Goal: Transaction & Acquisition: Purchase product/service

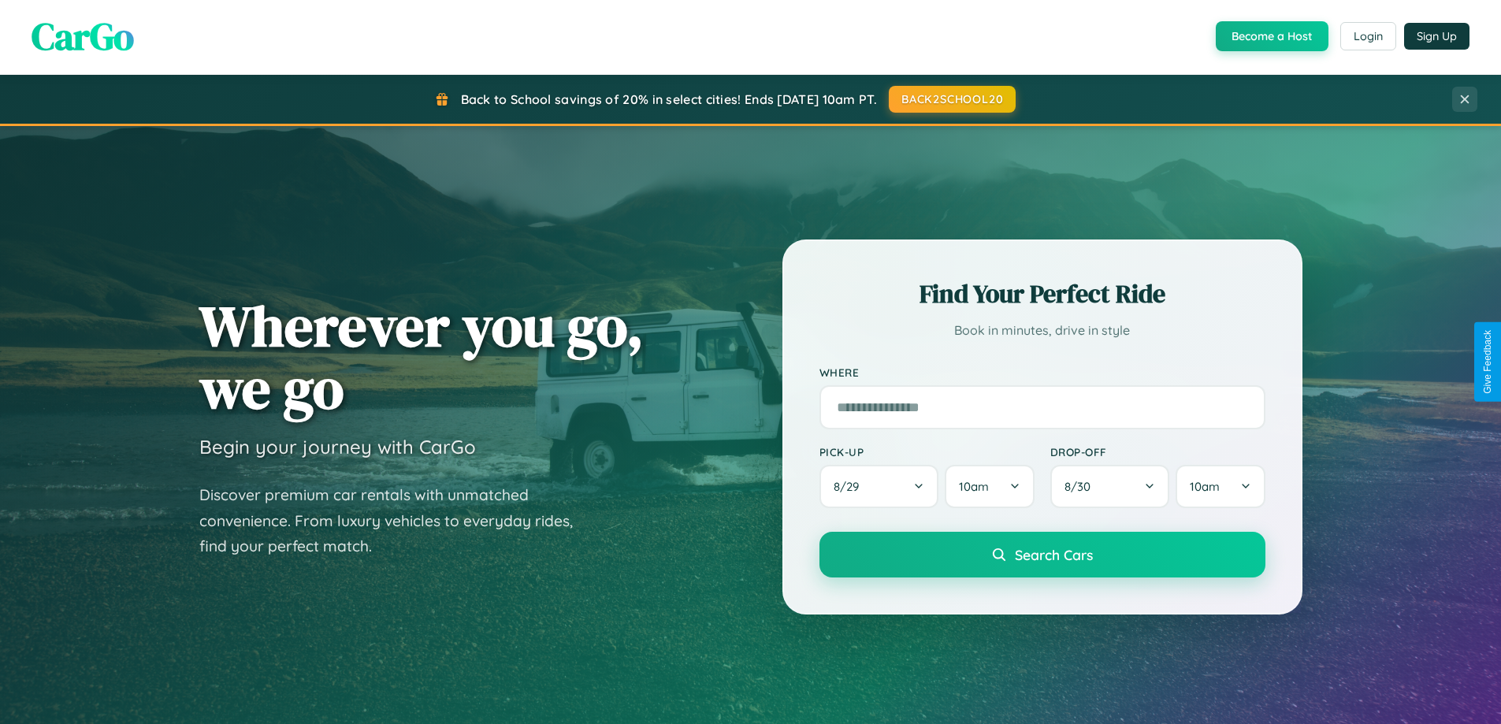
scroll to position [46, 0]
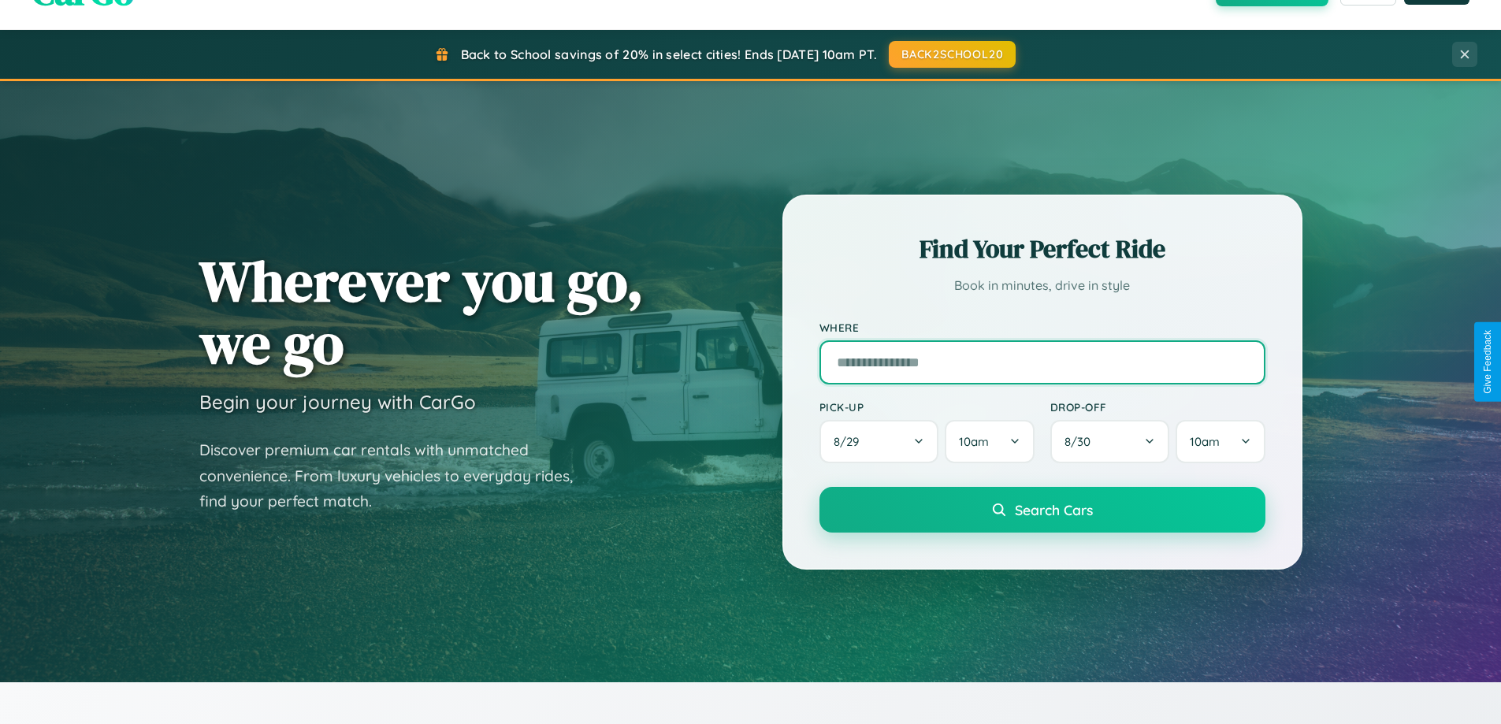
click at [1042, 362] on input "text" at bounding box center [1043, 362] width 446 height 44
type input "**********"
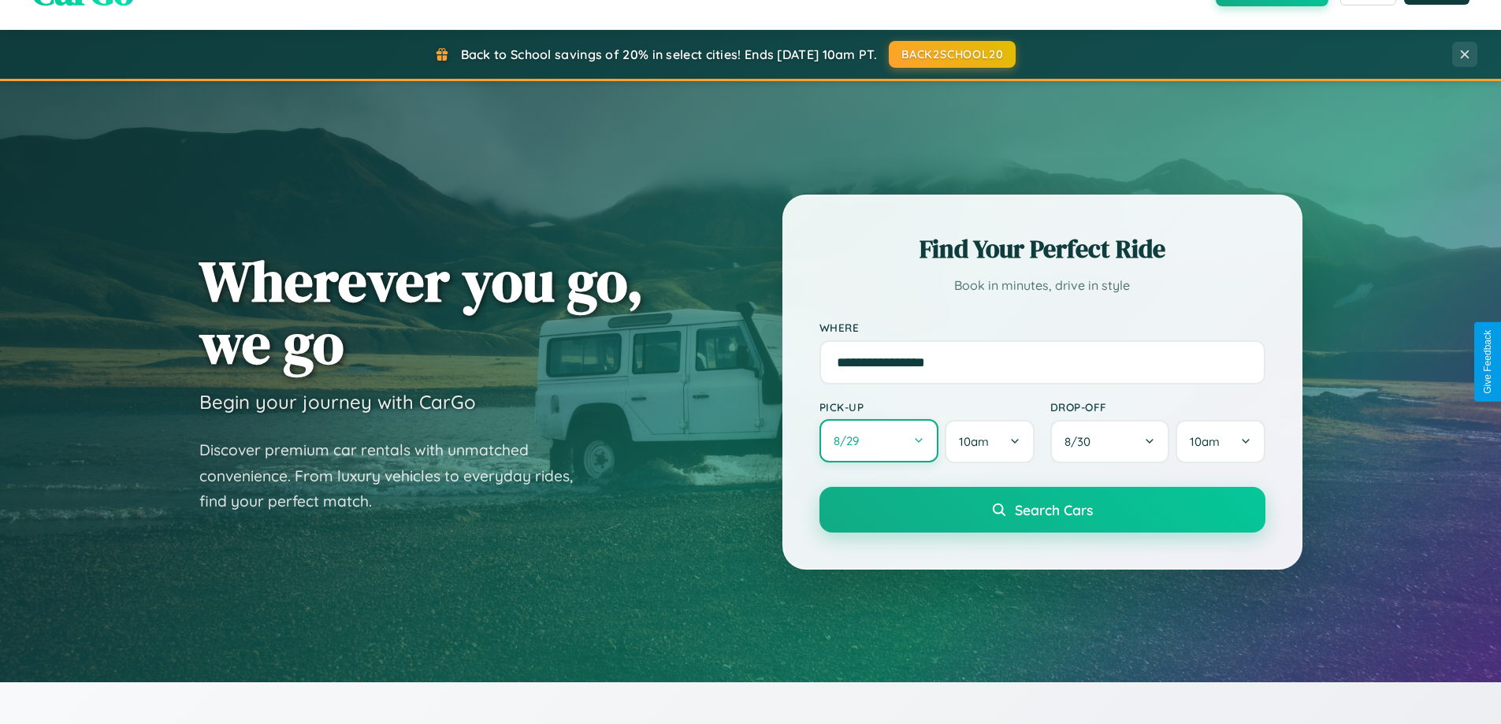
click at [879, 441] on button "8 / 29" at bounding box center [880, 440] width 120 height 43
select select "*"
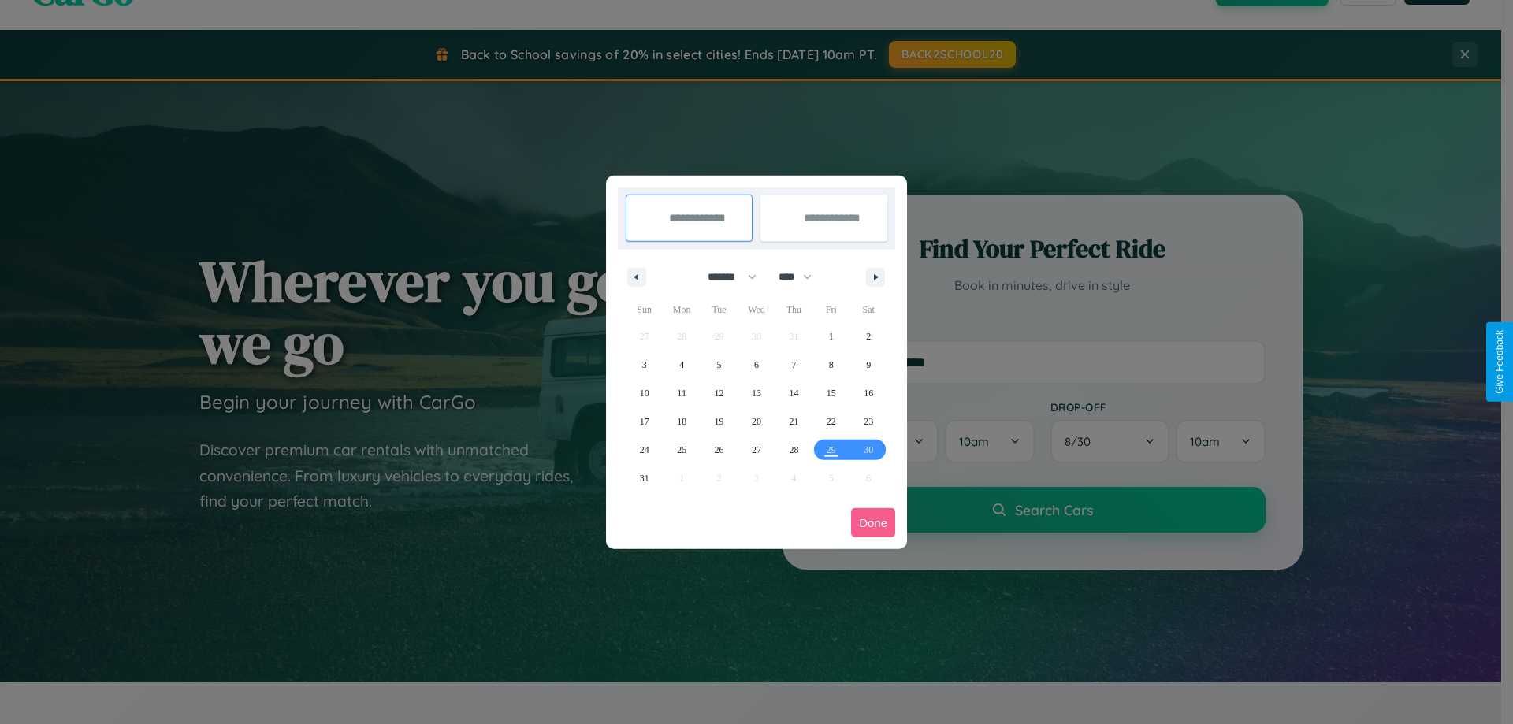
click at [725, 277] on select "******* ******** ***** ***** *** **** **** ****** ********* ******* ******** **…" at bounding box center [729, 277] width 67 height 26
drag, startPoint x: 802, startPoint y: 277, endPoint x: 756, endPoint y: 316, distance: 60.3
click at [802, 277] on select "**** **** **** **** **** **** **** **** **** **** **** **** **** **** **** ****…" at bounding box center [794, 277] width 47 height 26
select select "****"
click at [682, 449] on span "24" at bounding box center [681, 450] width 9 height 28
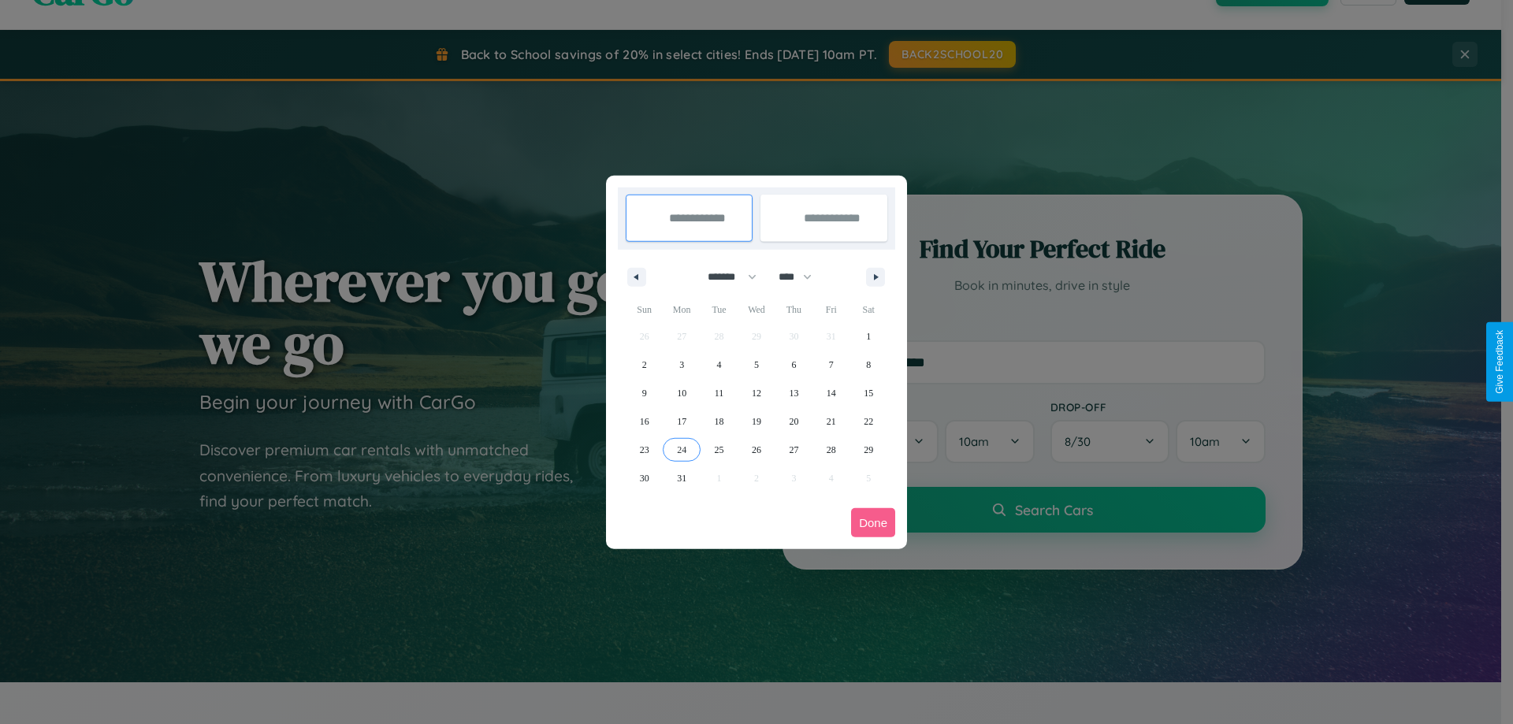
type input "**********"
click at [756, 449] on span "26" at bounding box center [756, 450] width 9 height 28
type input "**********"
click at [873, 522] on button "Done" at bounding box center [873, 522] width 44 height 29
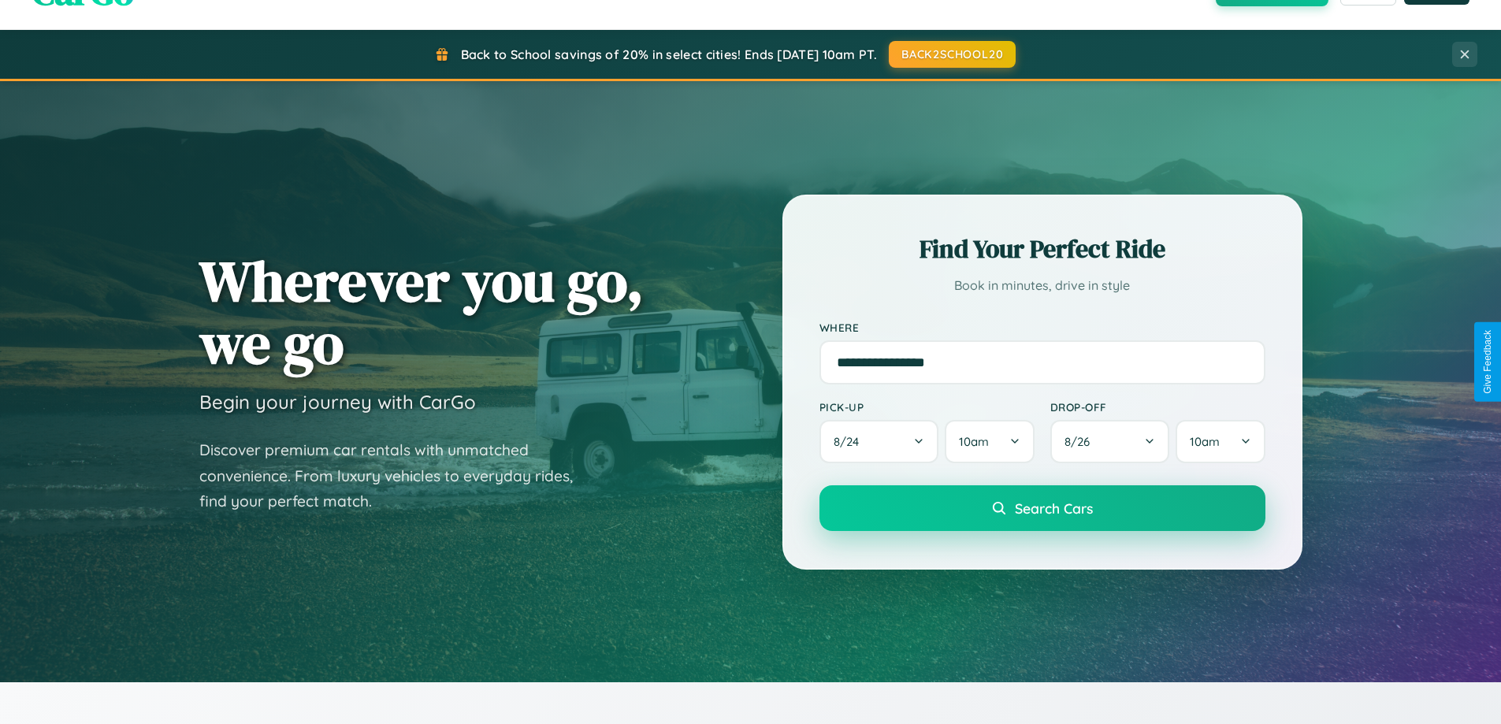
click at [1042, 508] on span "Search Cars" at bounding box center [1054, 508] width 78 height 17
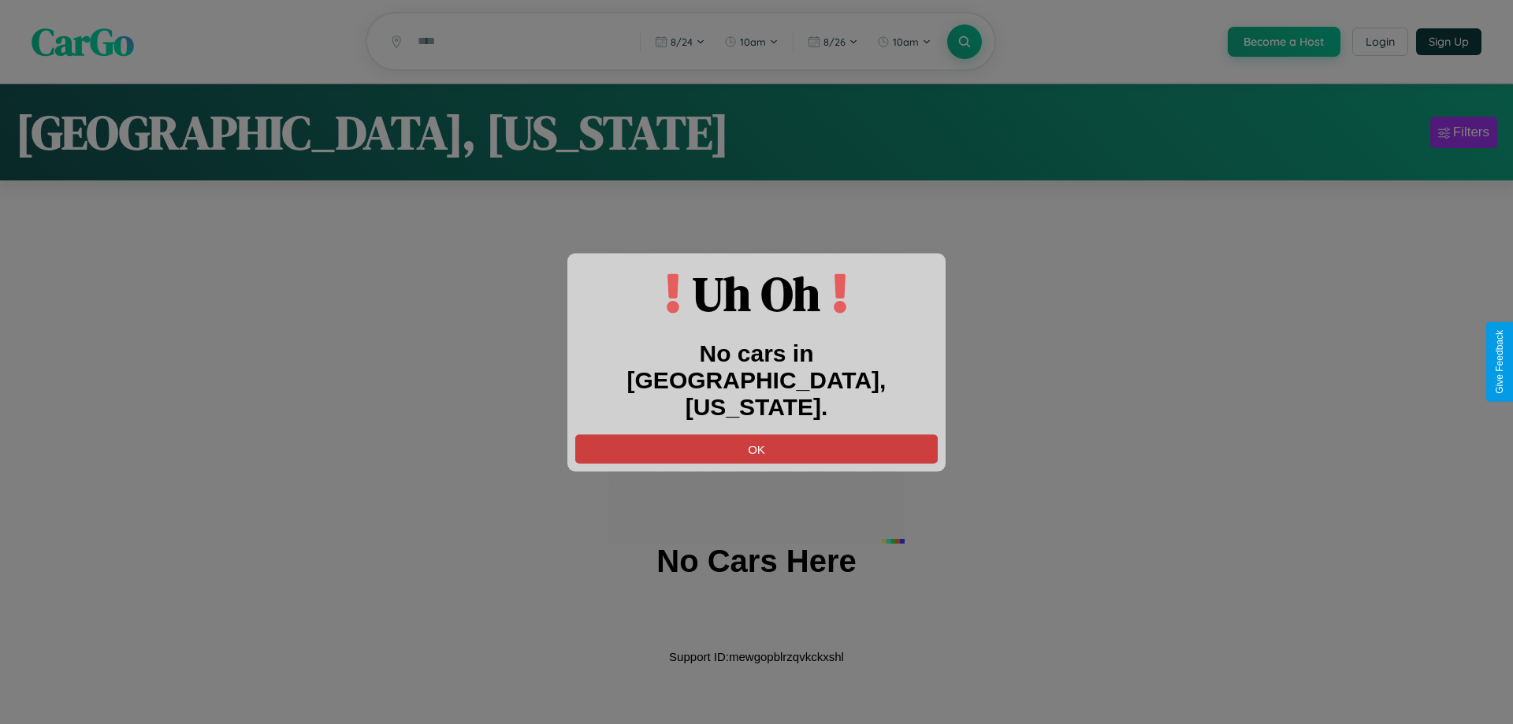
click at [756, 434] on button "OK" at bounding box center [756, 448] width 362 height 29
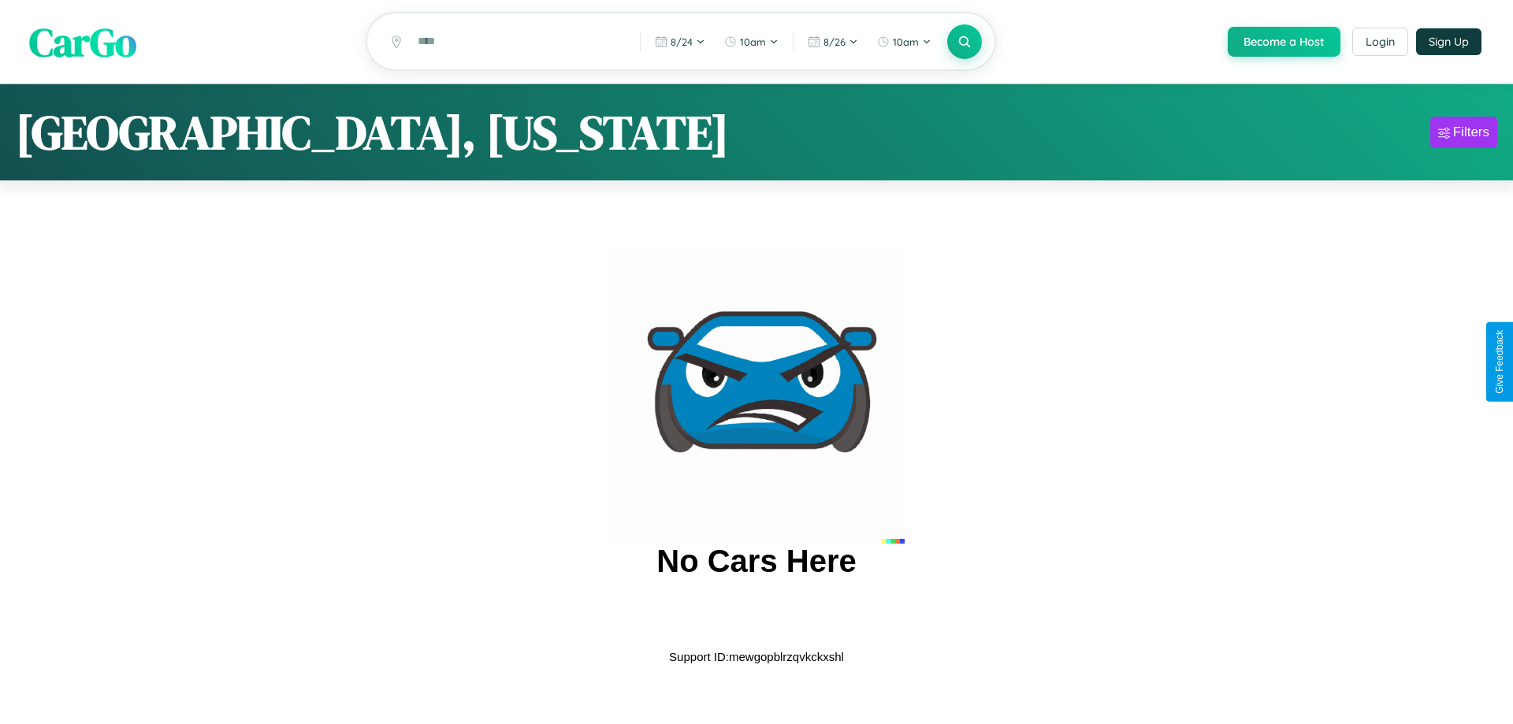
click at [83, 43] on span "CarGo" at bounding box center [82, 41] width 107 height 54
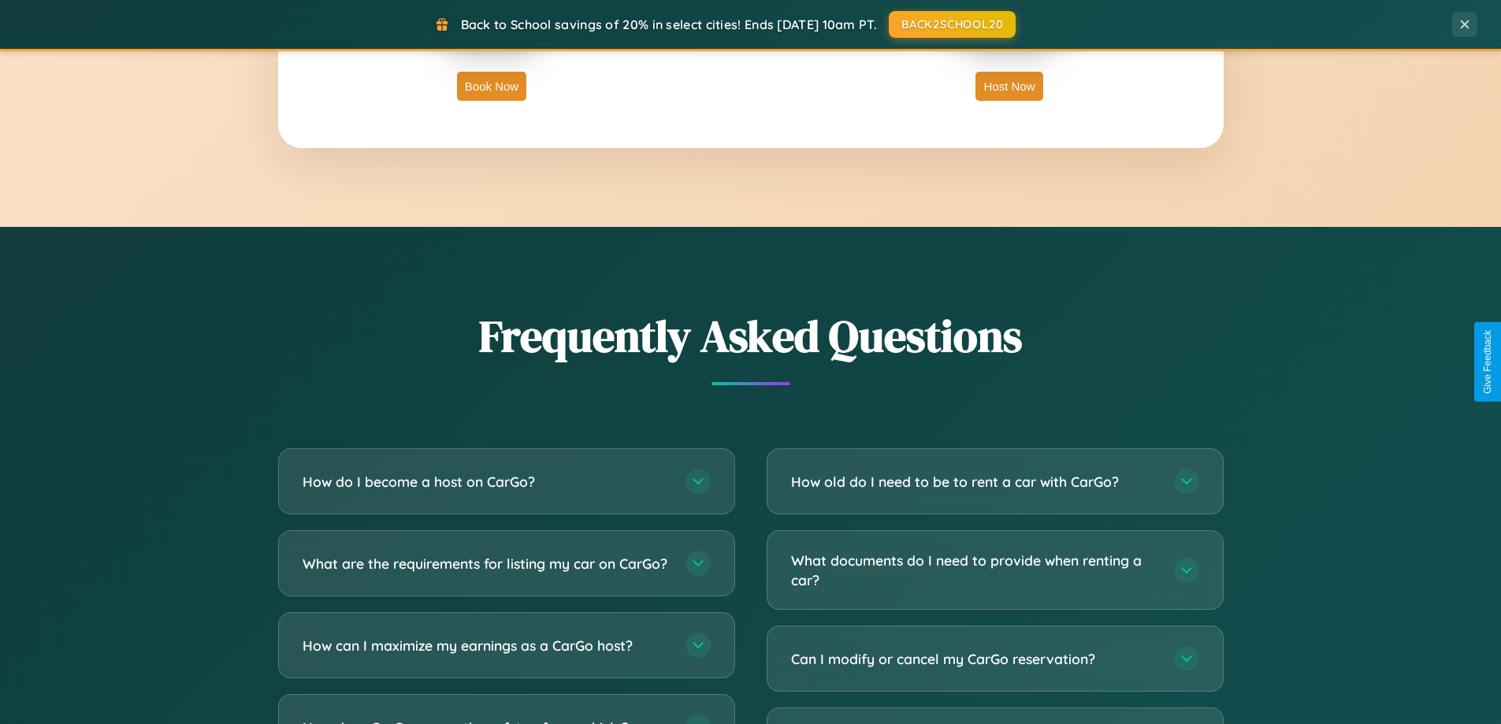
scroll to position [3032, 0]
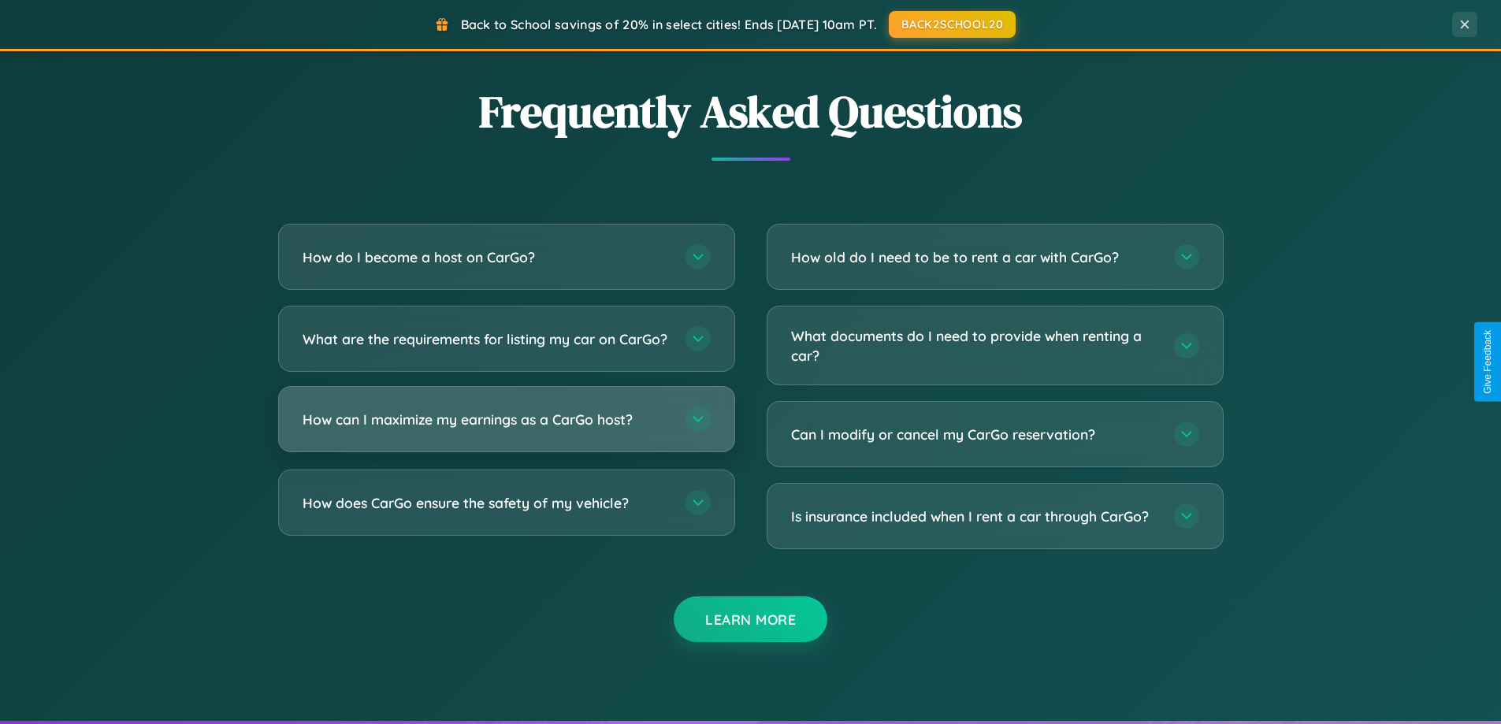
click at [506, 429] on h3 "How can I maximize my earnings as a CarGo host?" at bounding box center [486, 420] width 367 height 20
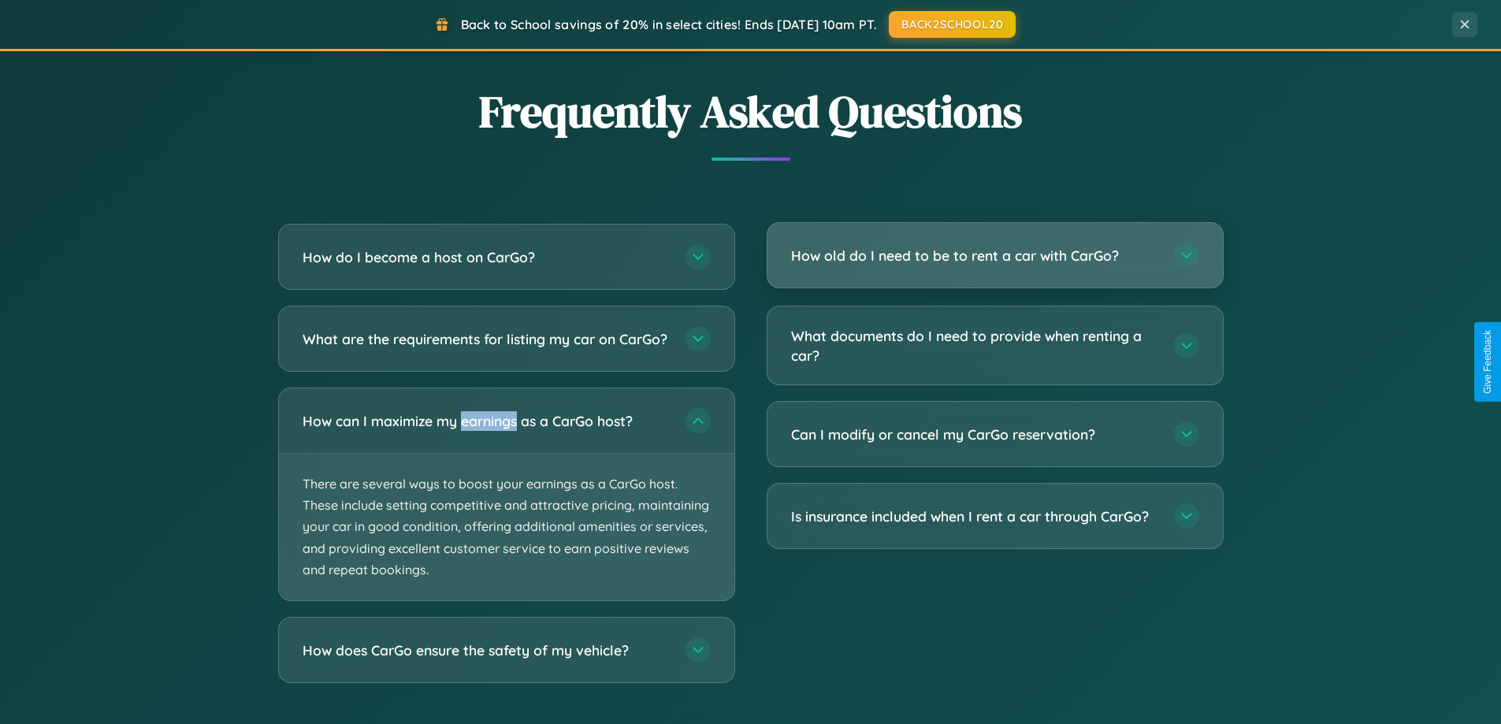
click at [994, 255] on h3 "How old do I need to be to rent a car with CarGo?" at bounding box center [974, 256] width 367 height 20
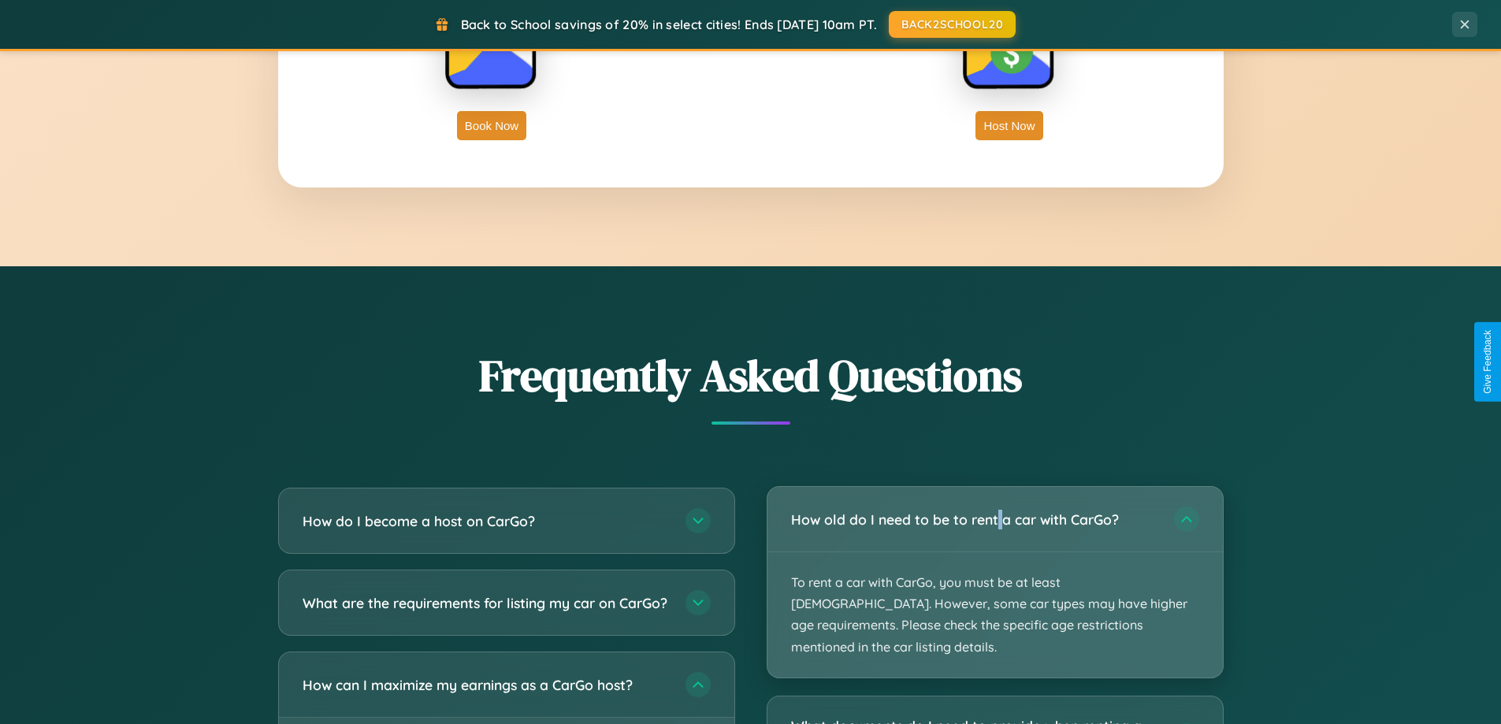
scroll to position [2532, 0]
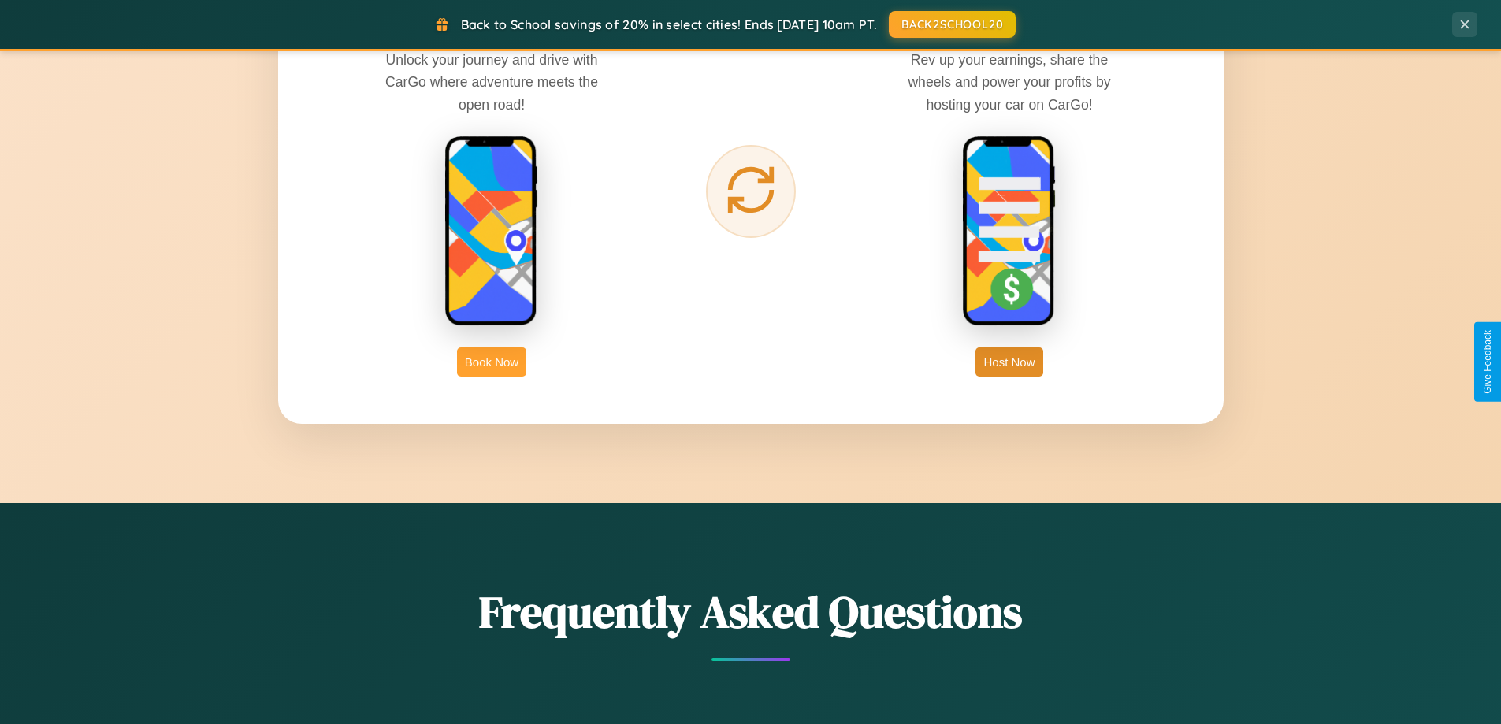
click at [492, 362] on button "Book Now" at bounding box center [491, 362] width 69 height 29
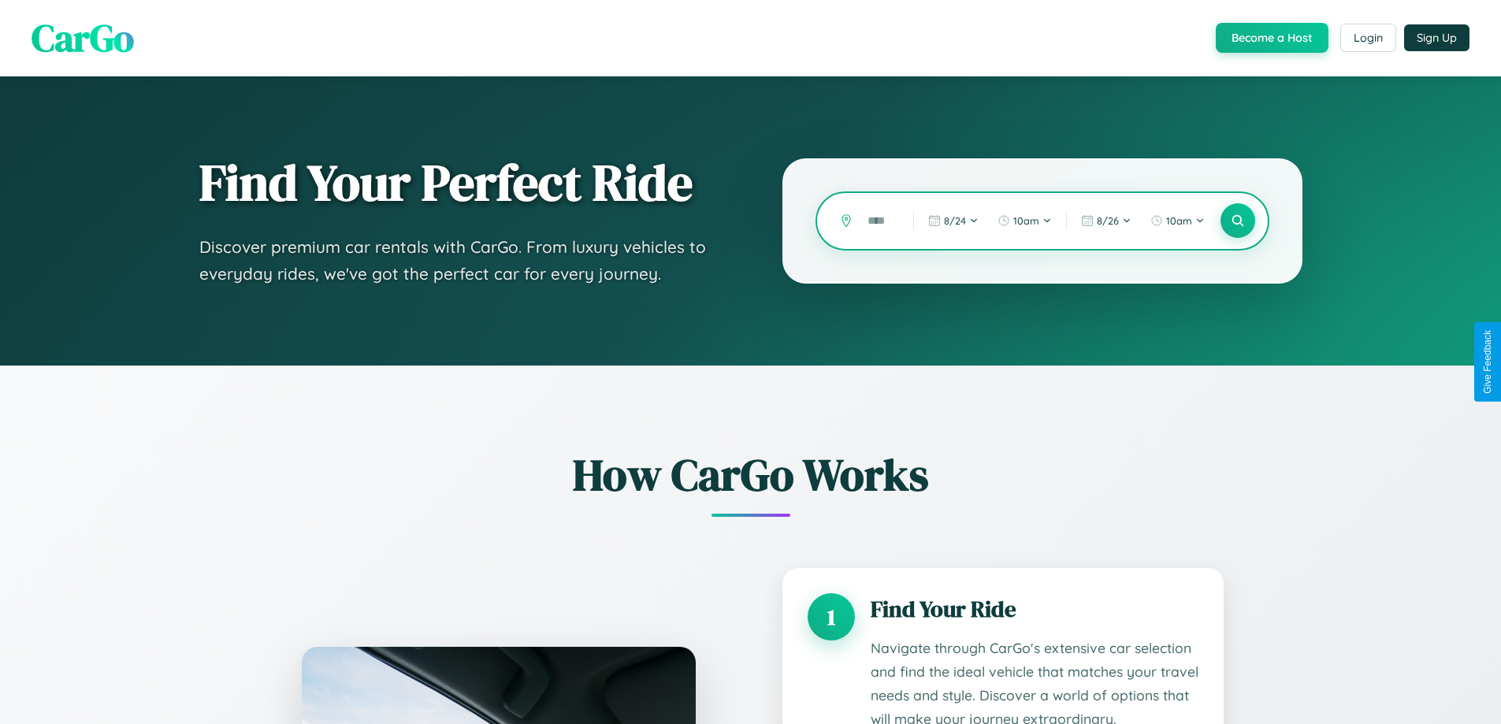
click at [879, 221] on input "text" at bounding box center [879, 221] width 38 height 28
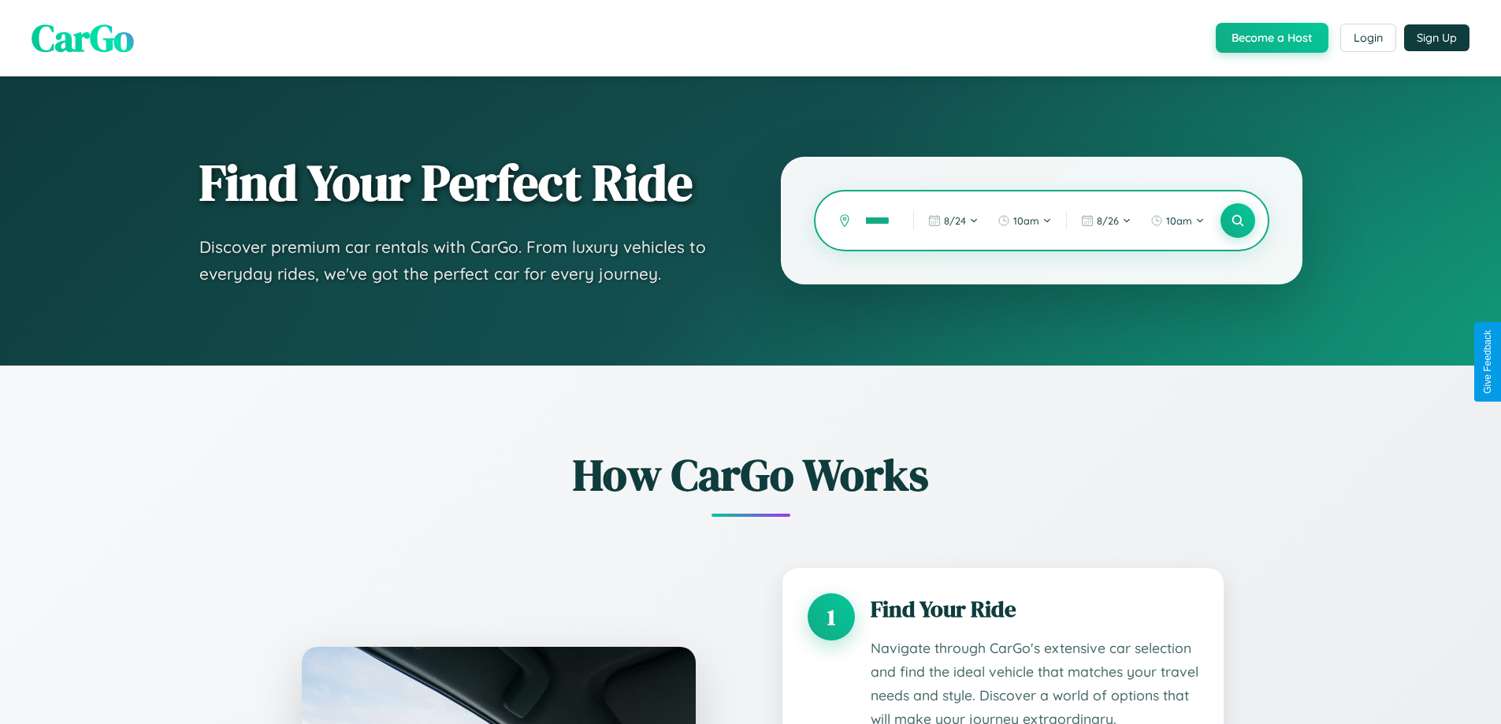
scroll to position [0, 19]
type input "******"
click at [1237, 221] on icon at bounding box center [1237, 221] width 15 height 15
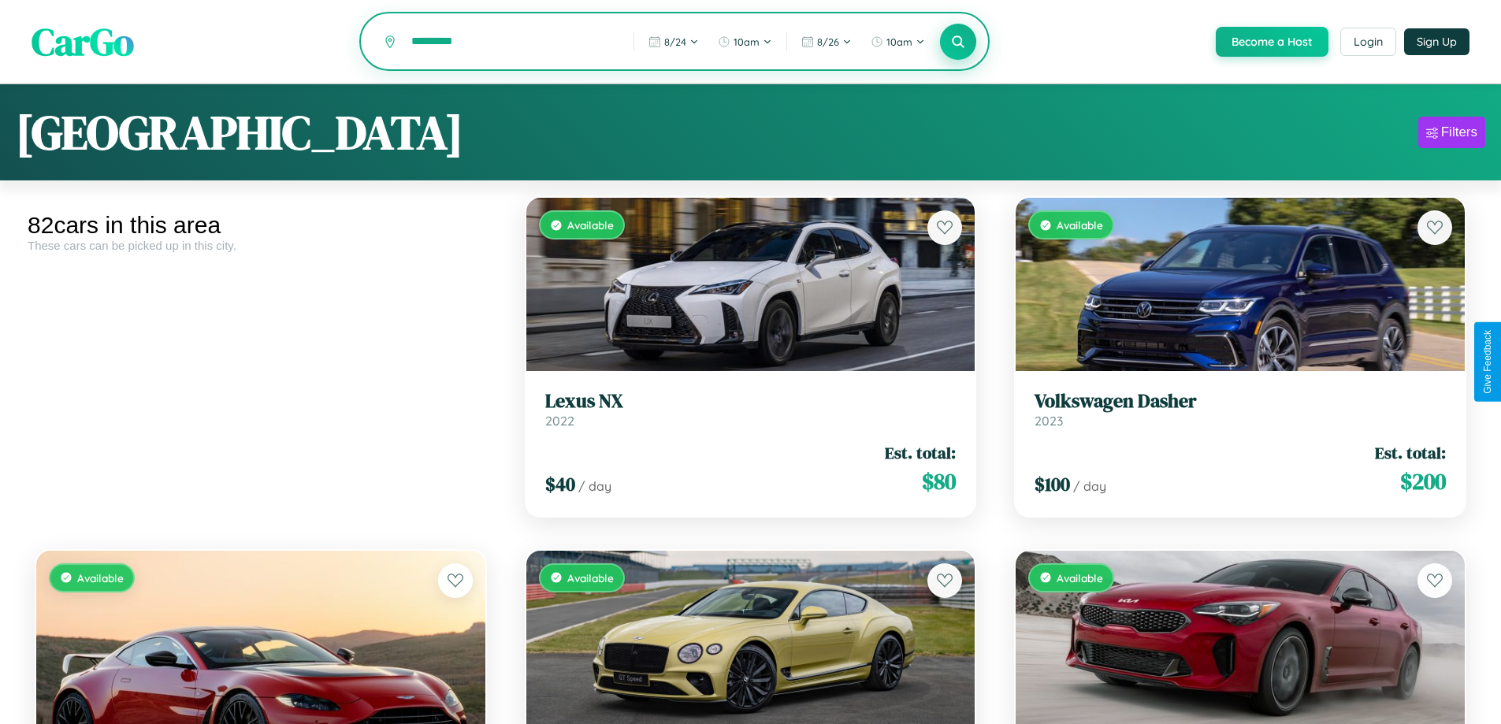
type input "*********"
click at [957, 43] on icon at bounding box center [958, 41] width 15 height 15
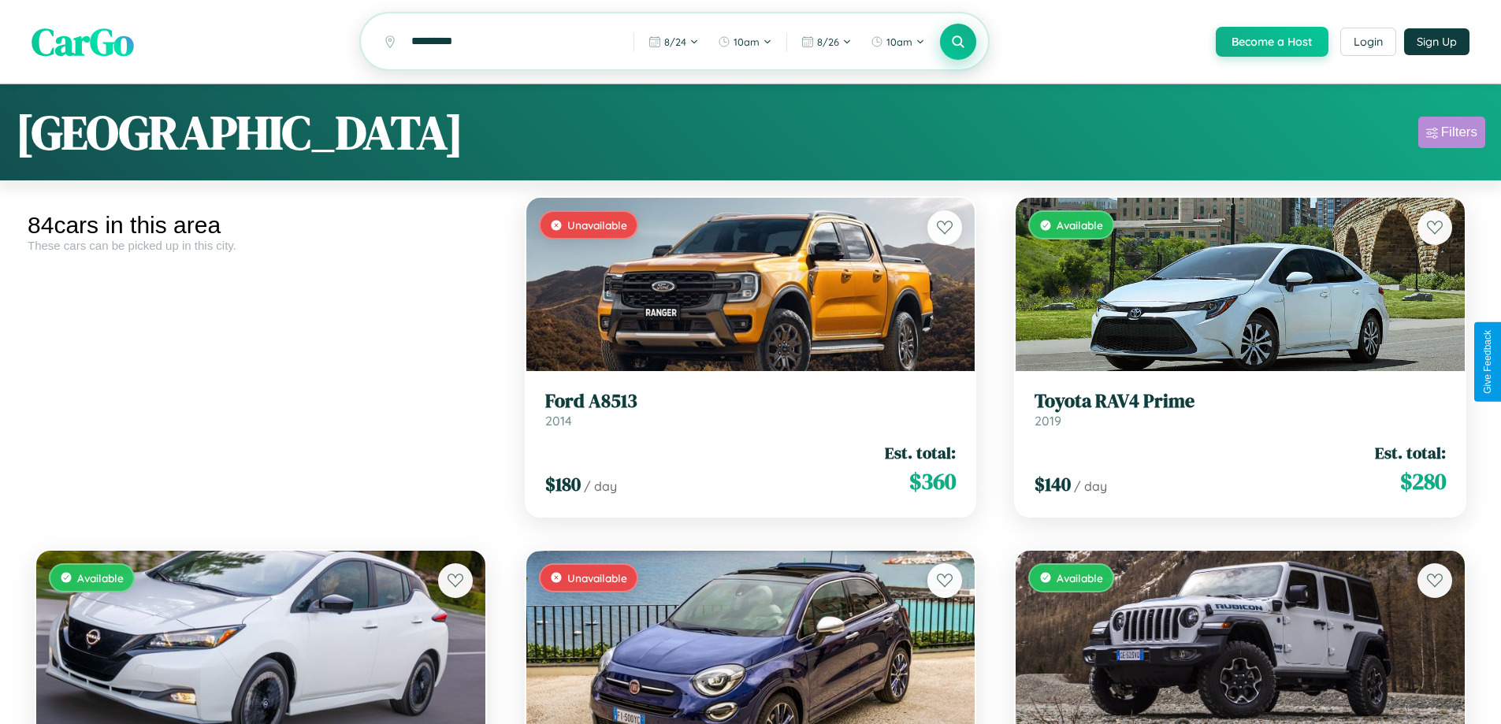
click at [1451, 135] on div "Filters" at bounding box center [1459, 133] width 36 height 16
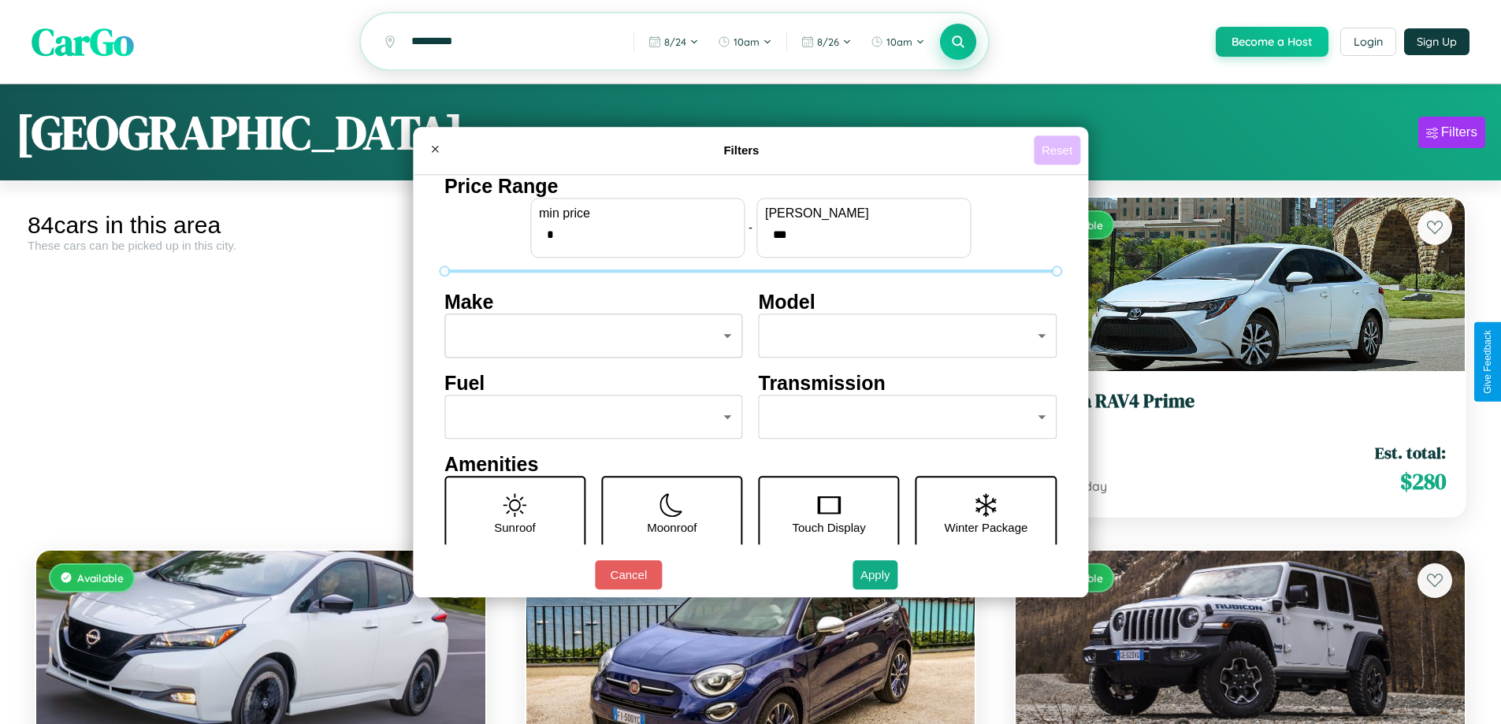
click at [1059, 150] on button "Reset" at bounding box center [1057, 150] width 46 height 29
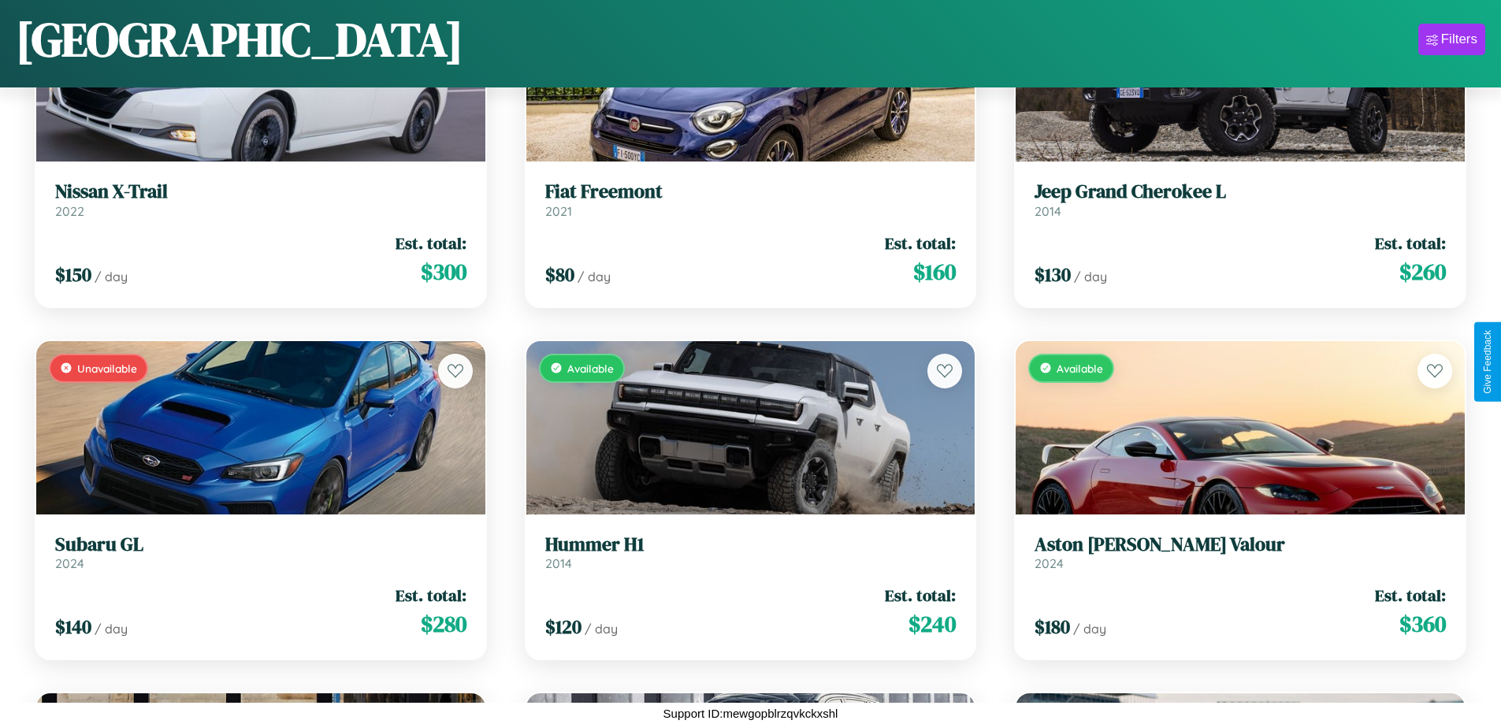
scroll to position [574, 0]
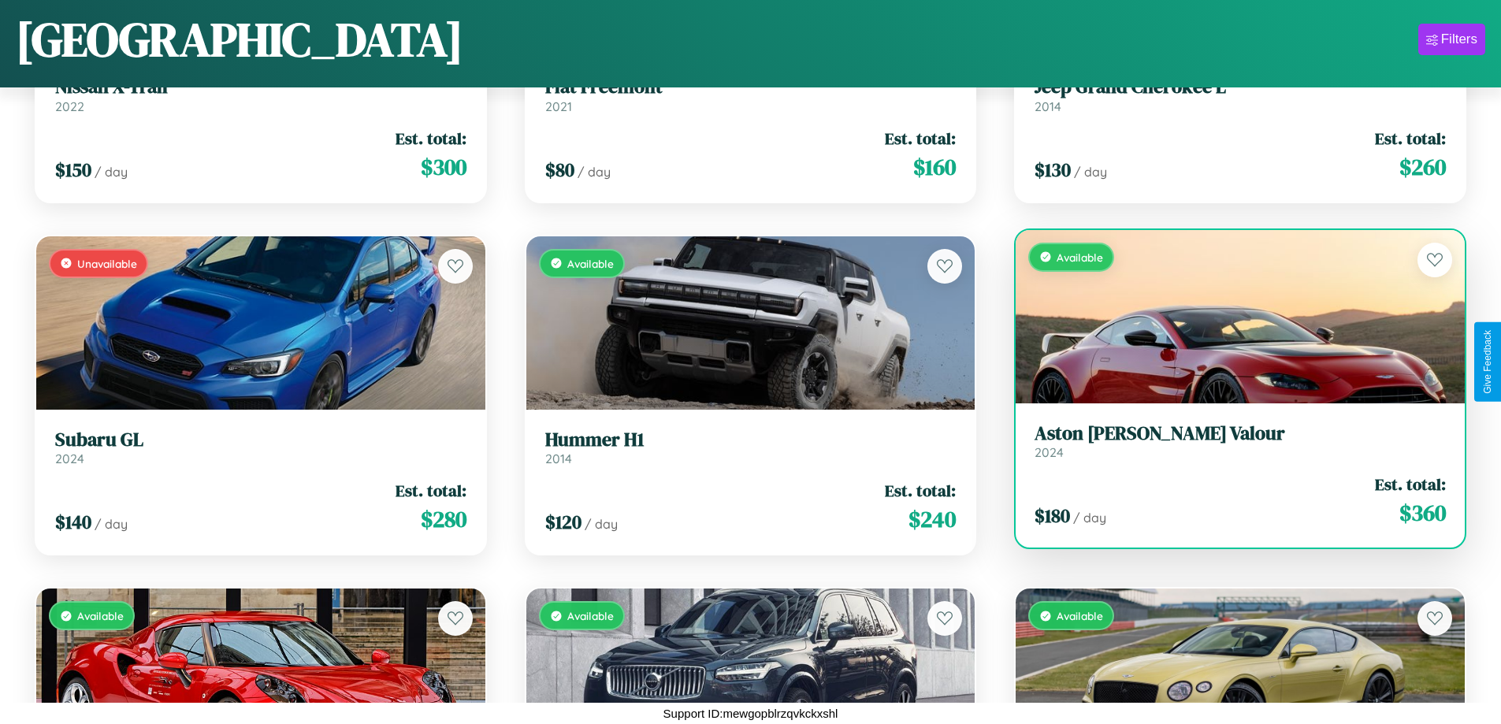
click at [1230, 447] on link "Aston [PERSON_NAME] Valour 2024" at bounding box center [1240, 441] width 411 height 39
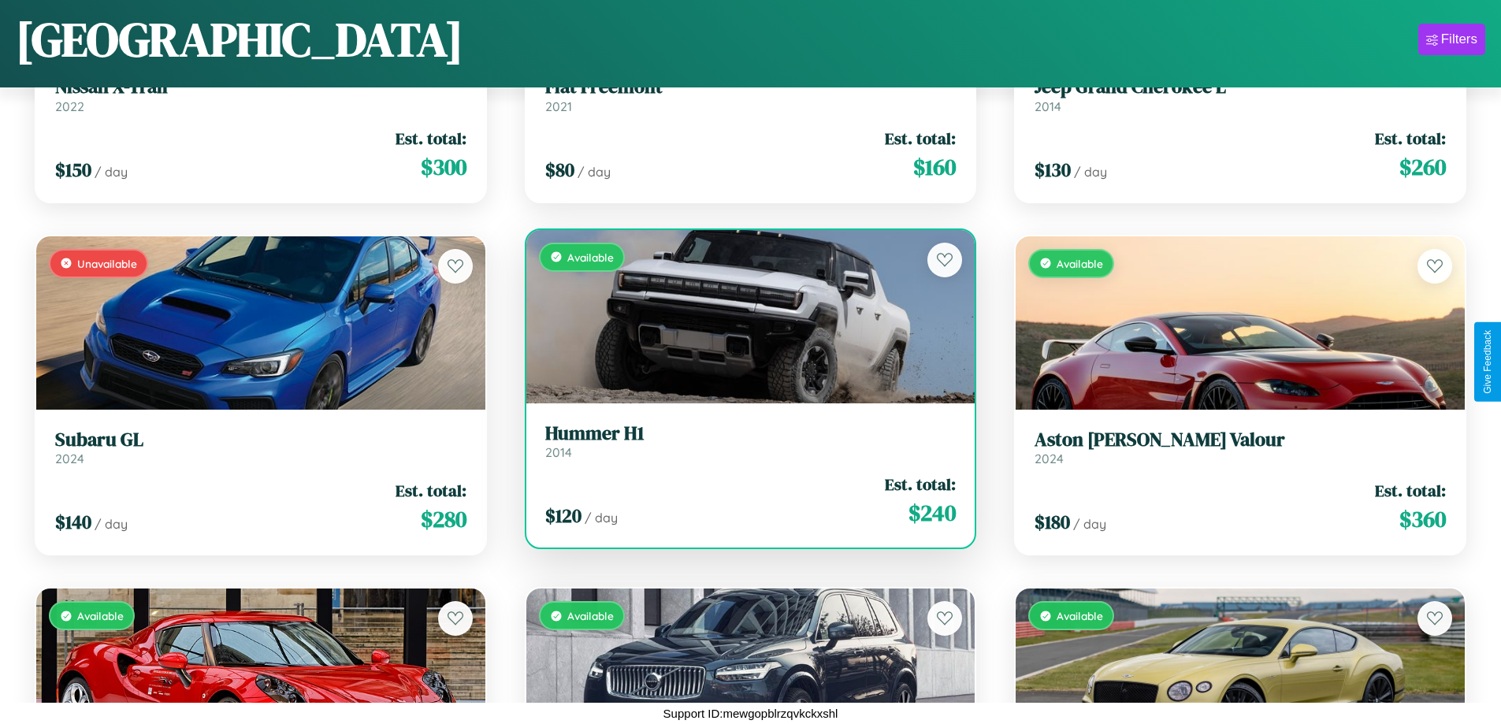
scroll to position [927, 0]
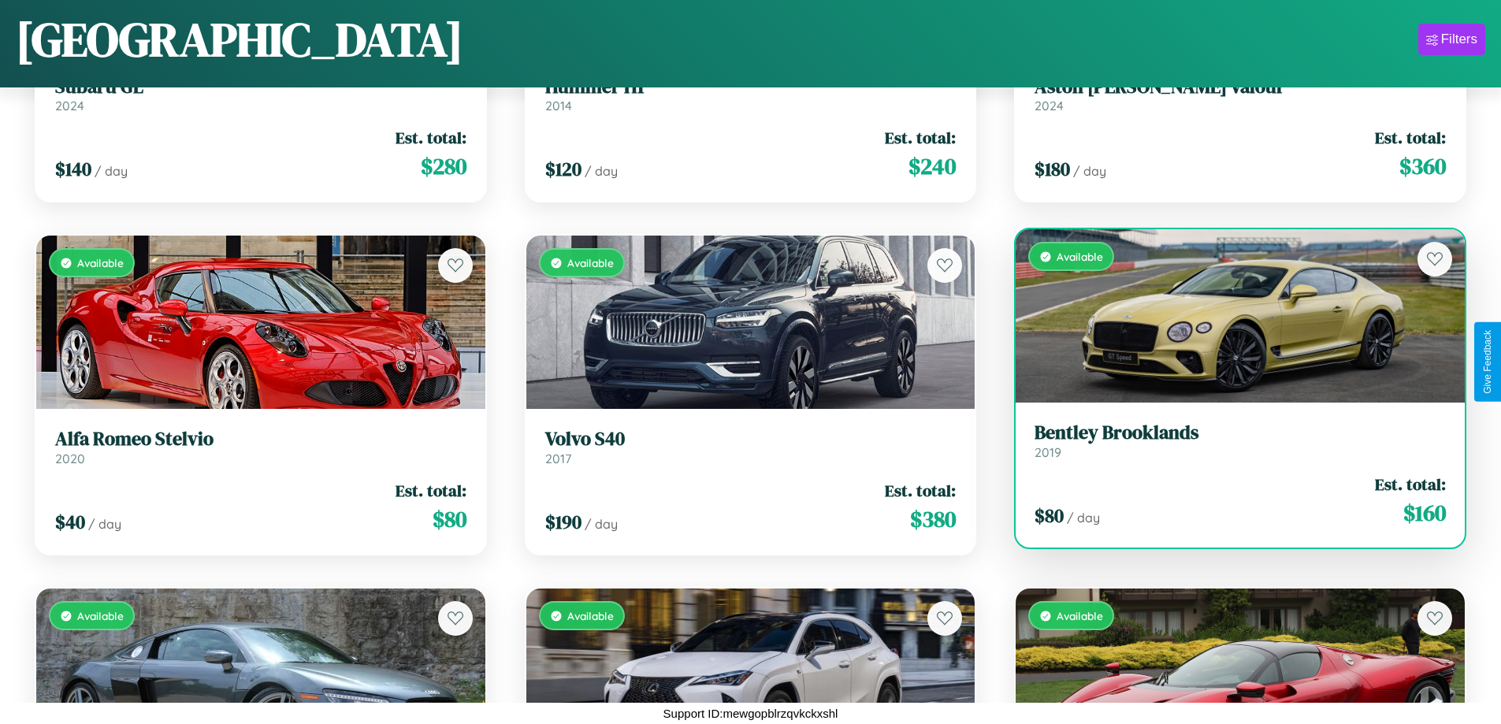
click at [1230, 322] on div "Available" at bounding box center [1240, 315] width 449 height 173
click at [1230, 317] on div "Available" at bounding box center [1240, 315] width 449 height 173
click at [1230, 316] on div "Available" at bounding box center [1240, 315] width 449 height 173
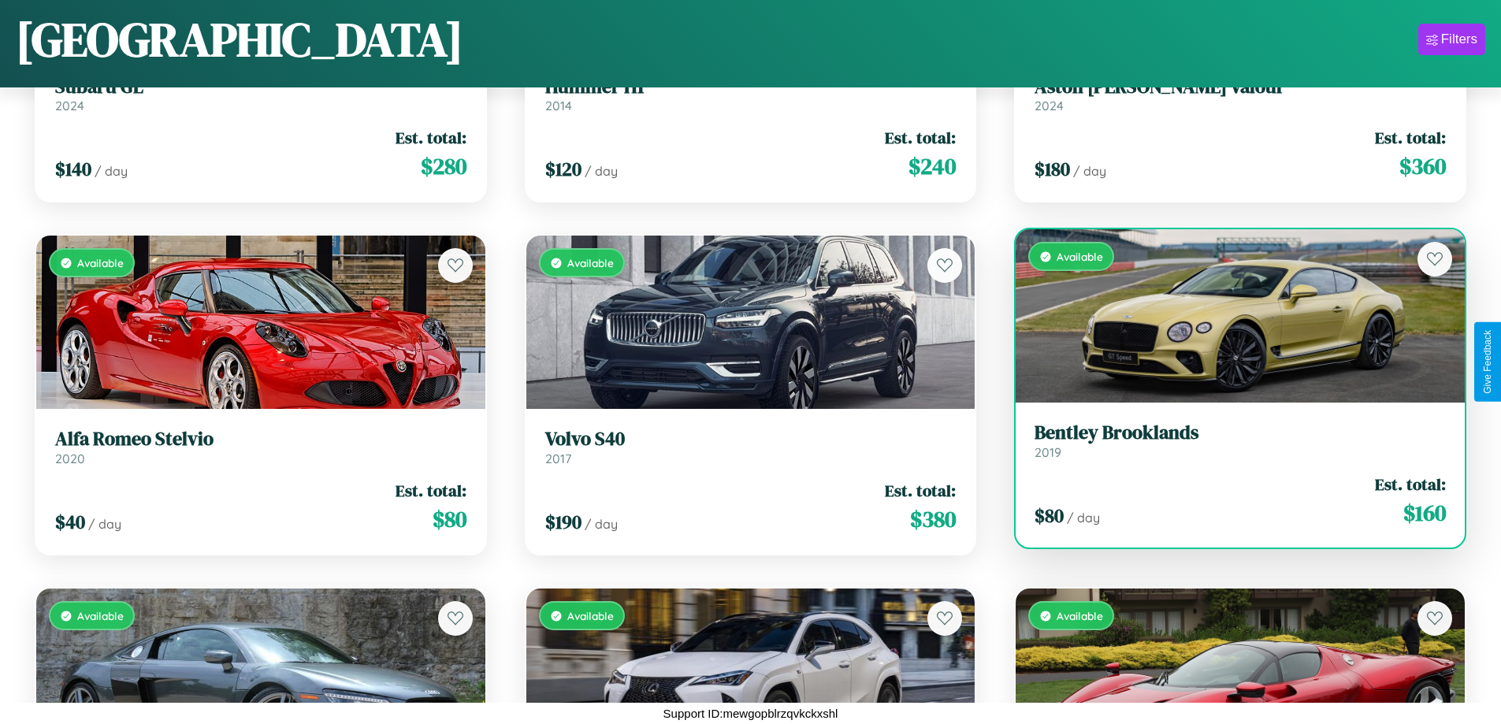
click at [1230, 316] on div "Available" at bounding box center [1240, 315] width 449 height 173
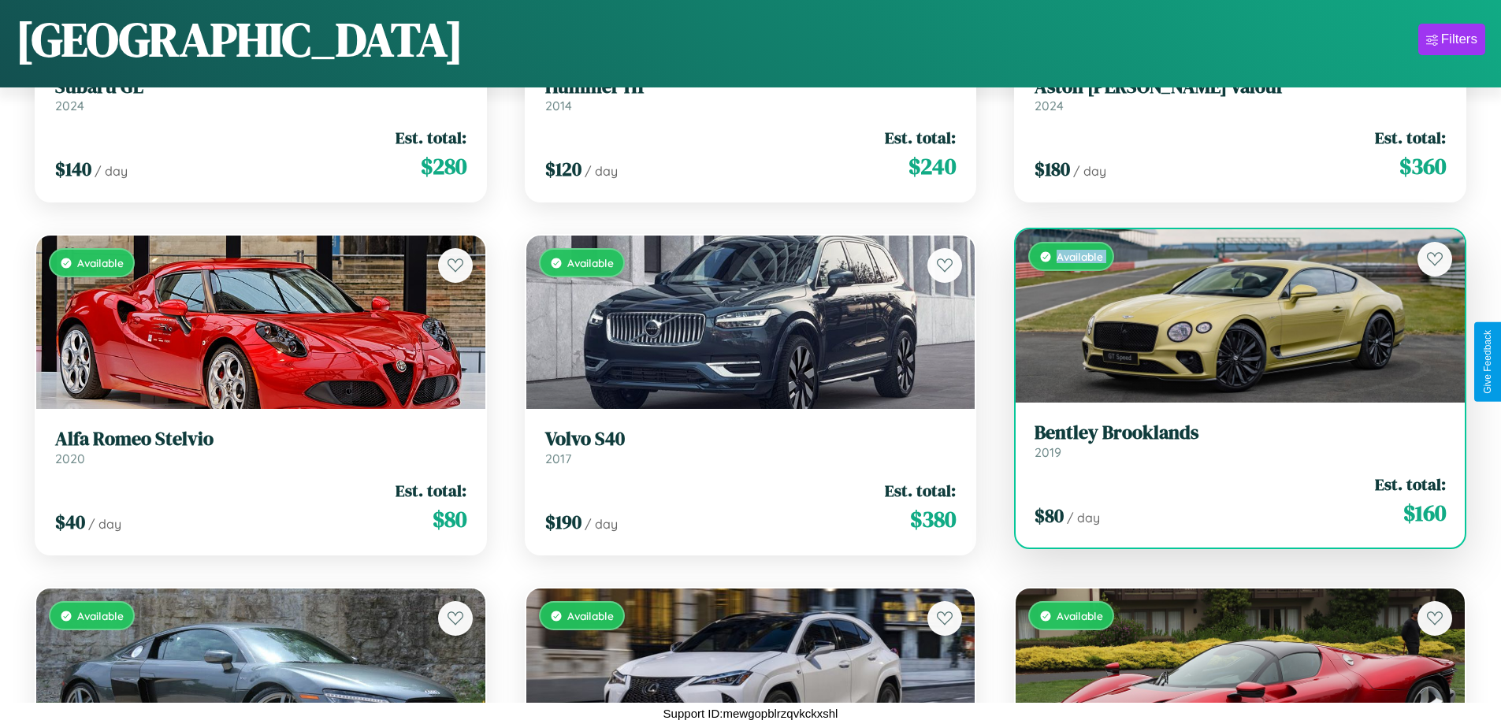
click at [1230, 316] on div "Available" at bounding box center [1240, 315] width 449 height 173
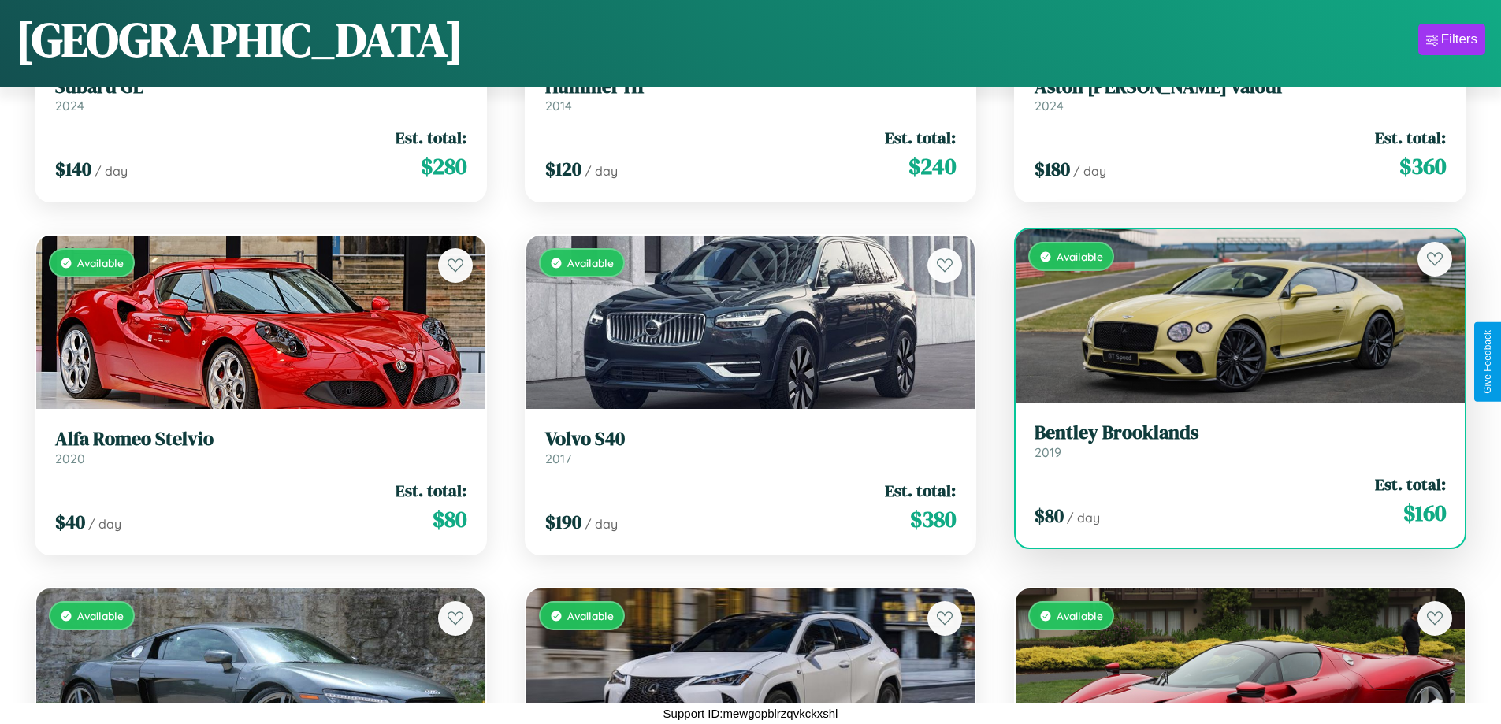
click at [1230, 316] on div "Available" at bounding box center [1240, 315] width 449 height 173
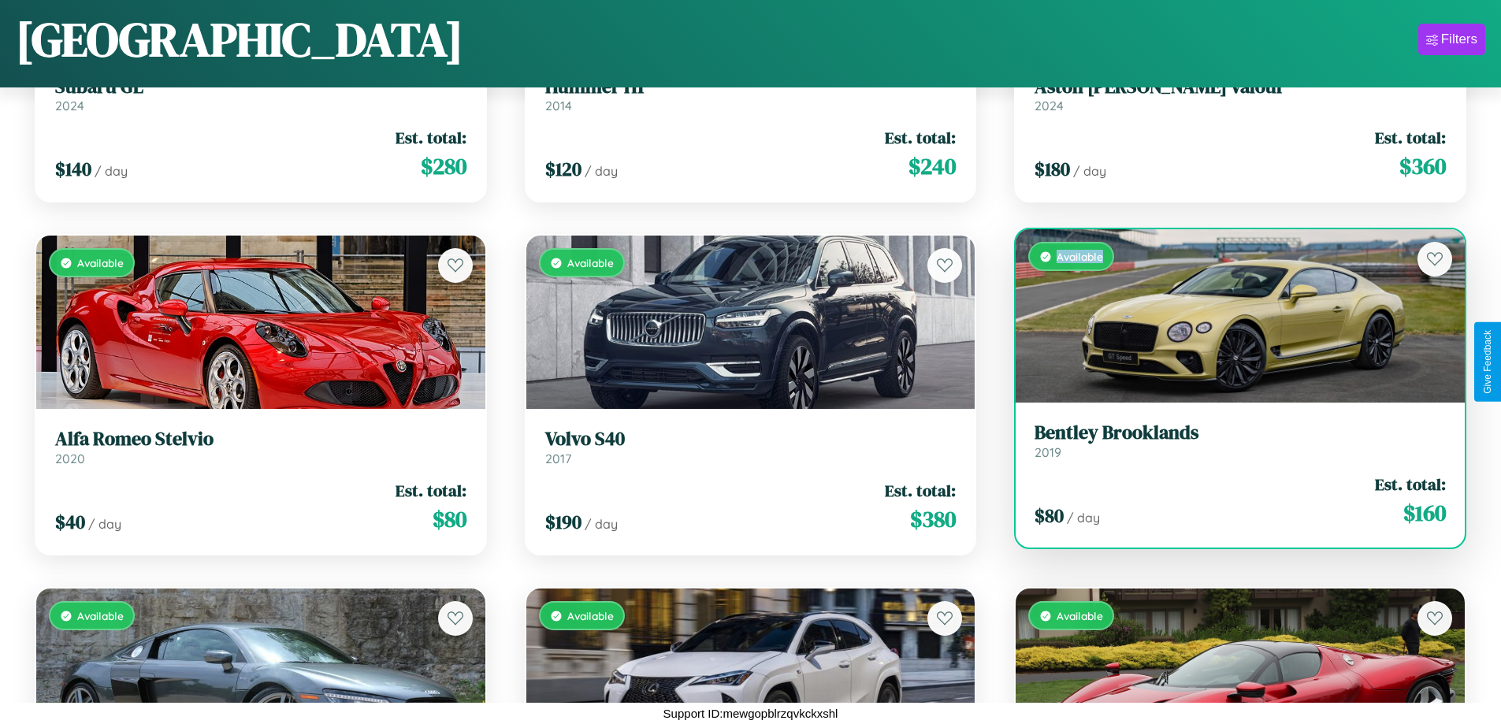
click at [1230, 316] on div "Available" at bounding box center [1240, 315] width 449 height 173
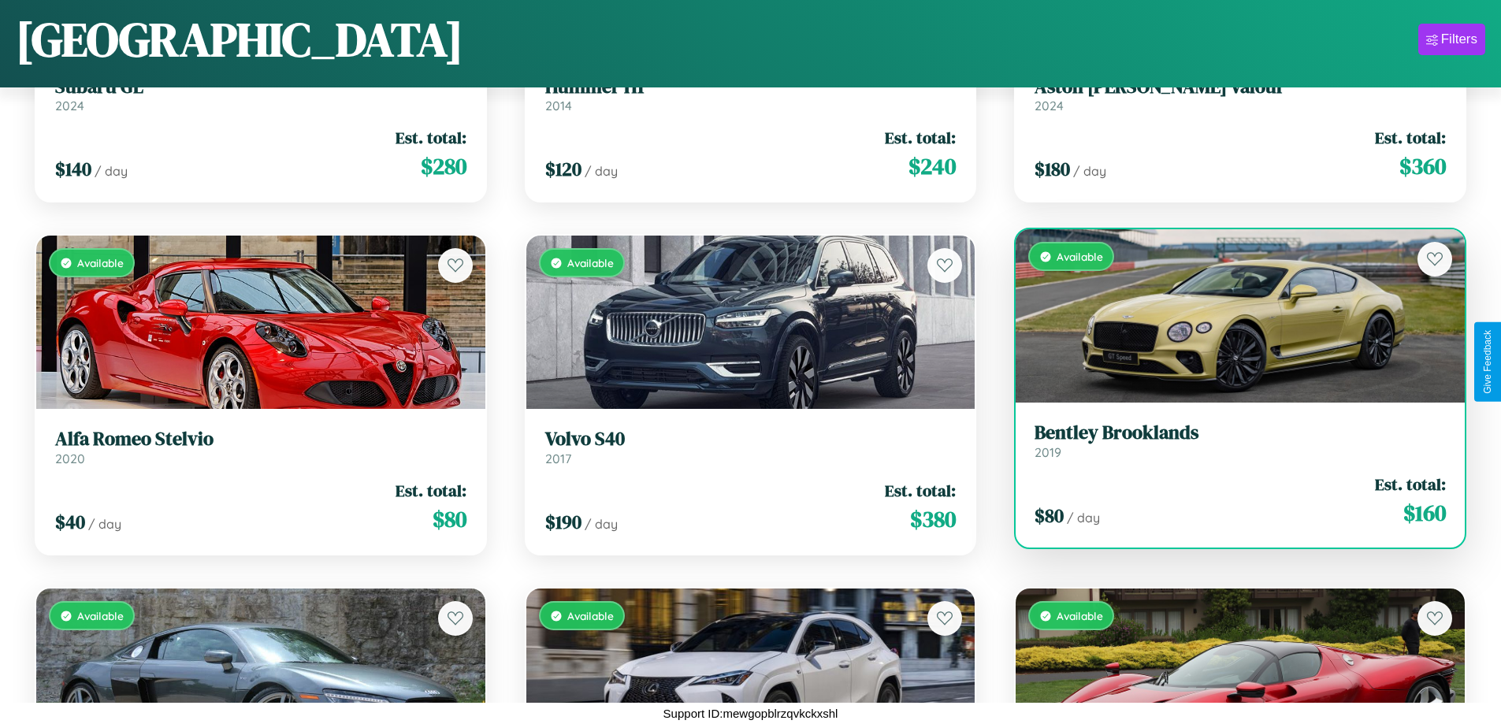
click at [1230, 440] on h3 "Bentley Brooklands" at bounding box center [1240, 433] width 411 height 23
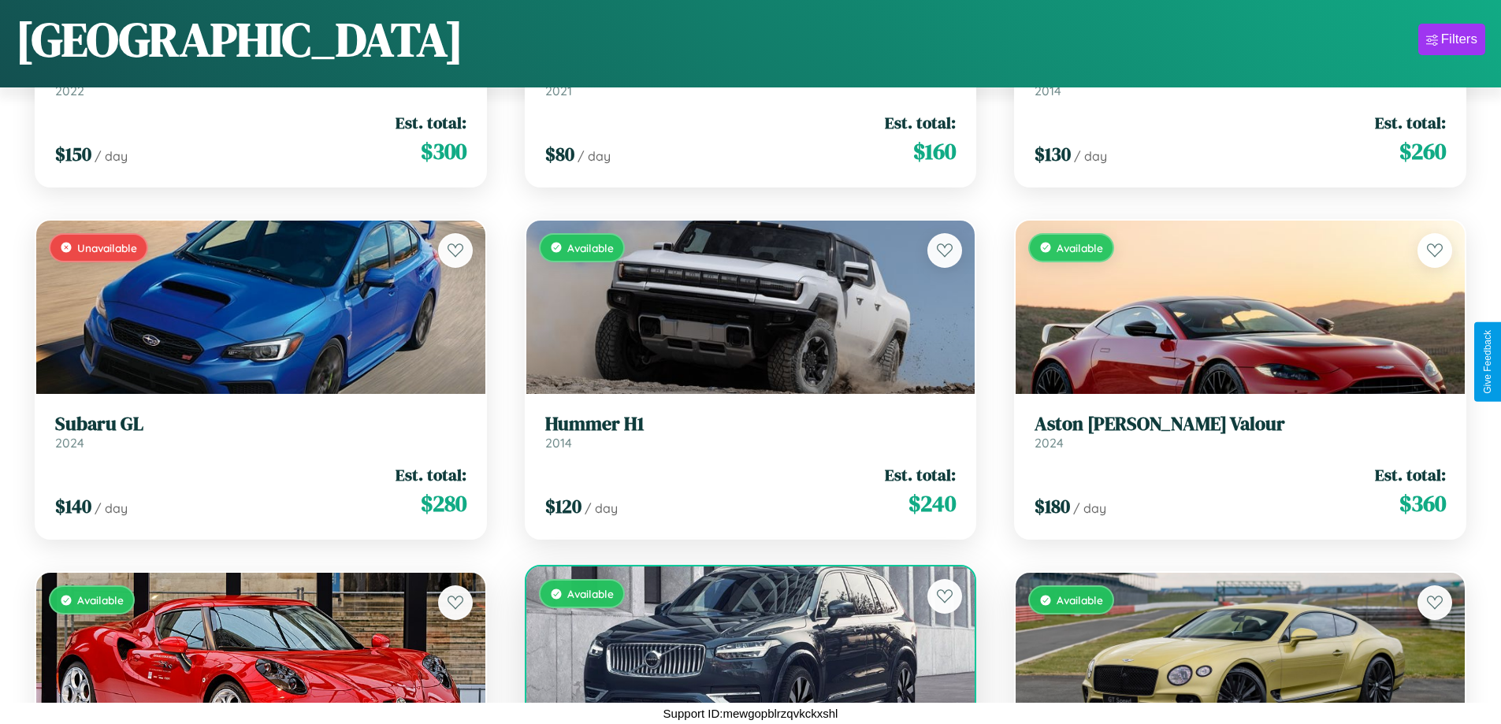
scroll to position [574, 0]
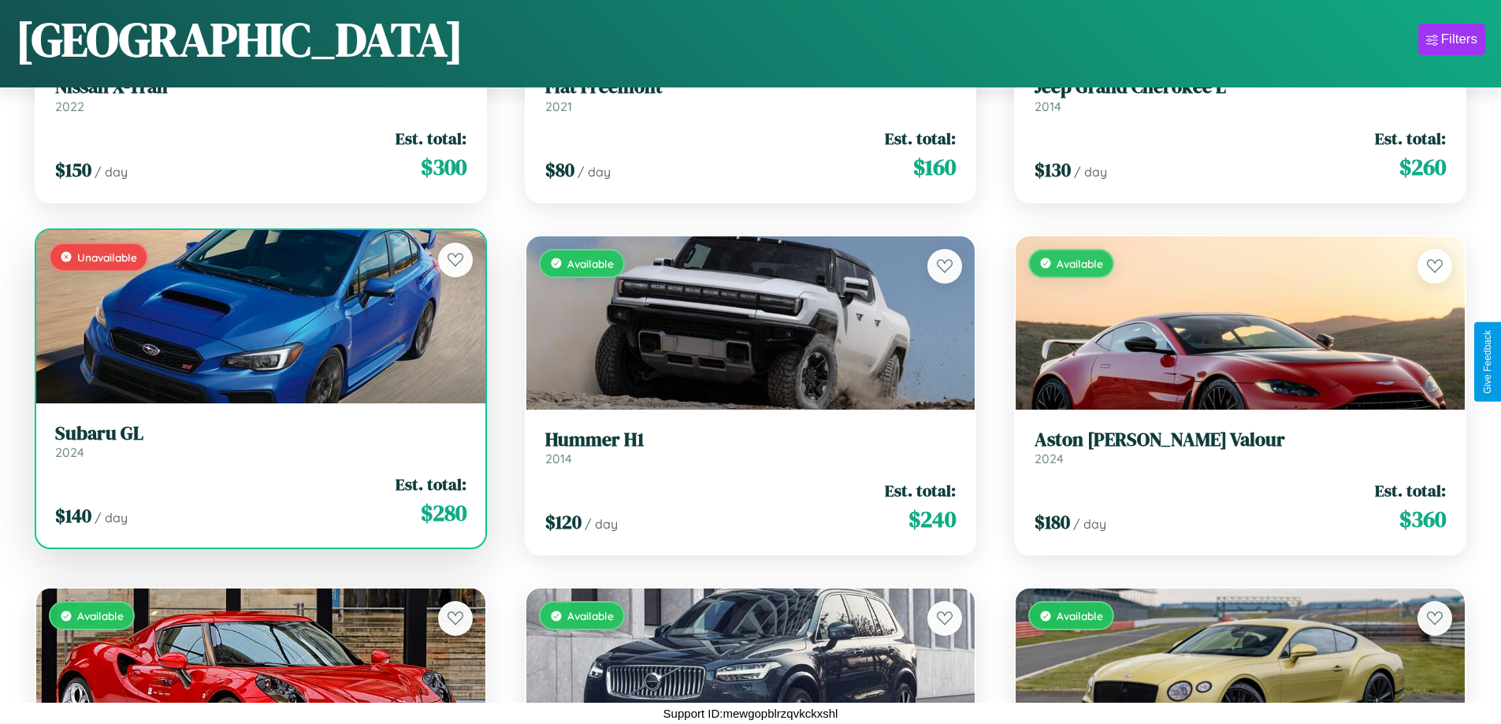
click at [258, 447] on link "Subaru GL 2024" at bounding box center [260, 441] width 411 height 39
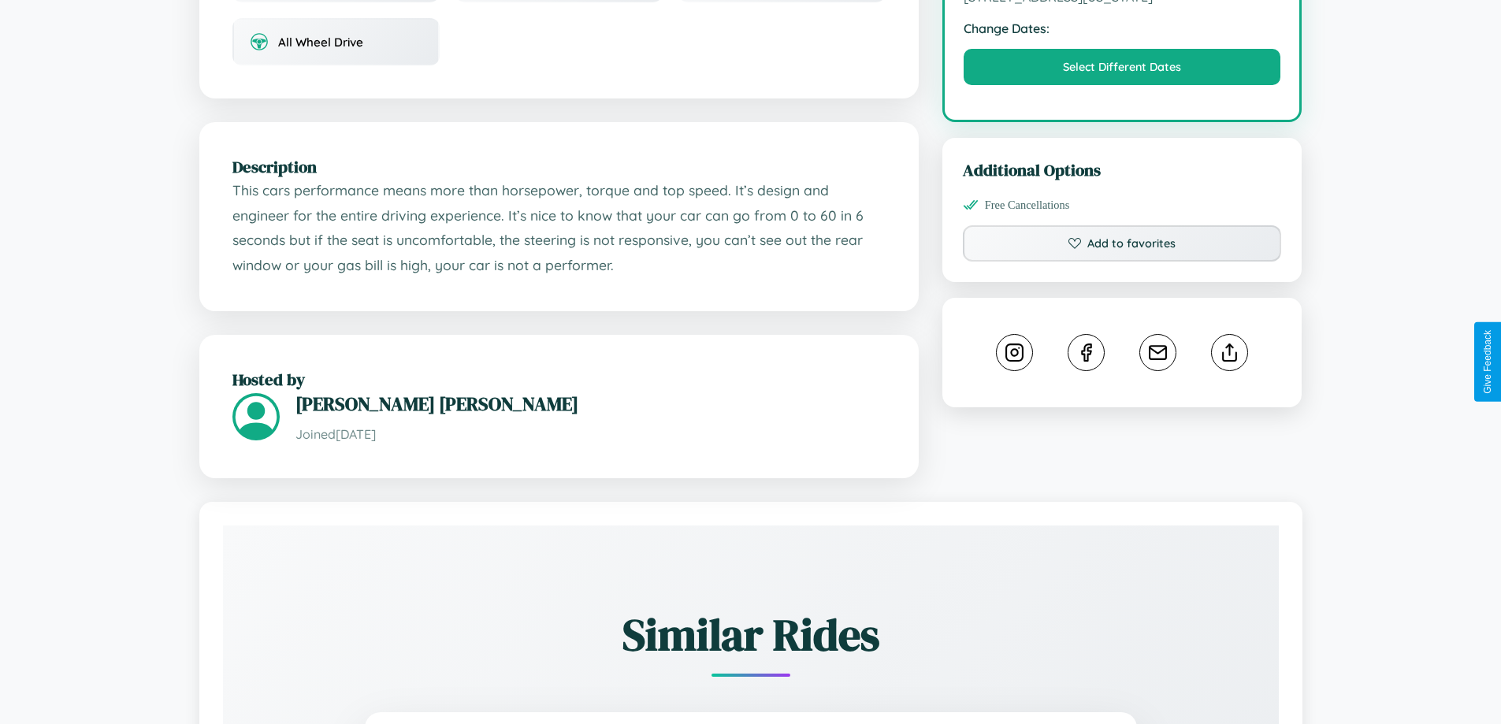
scroll to position [533, 0]
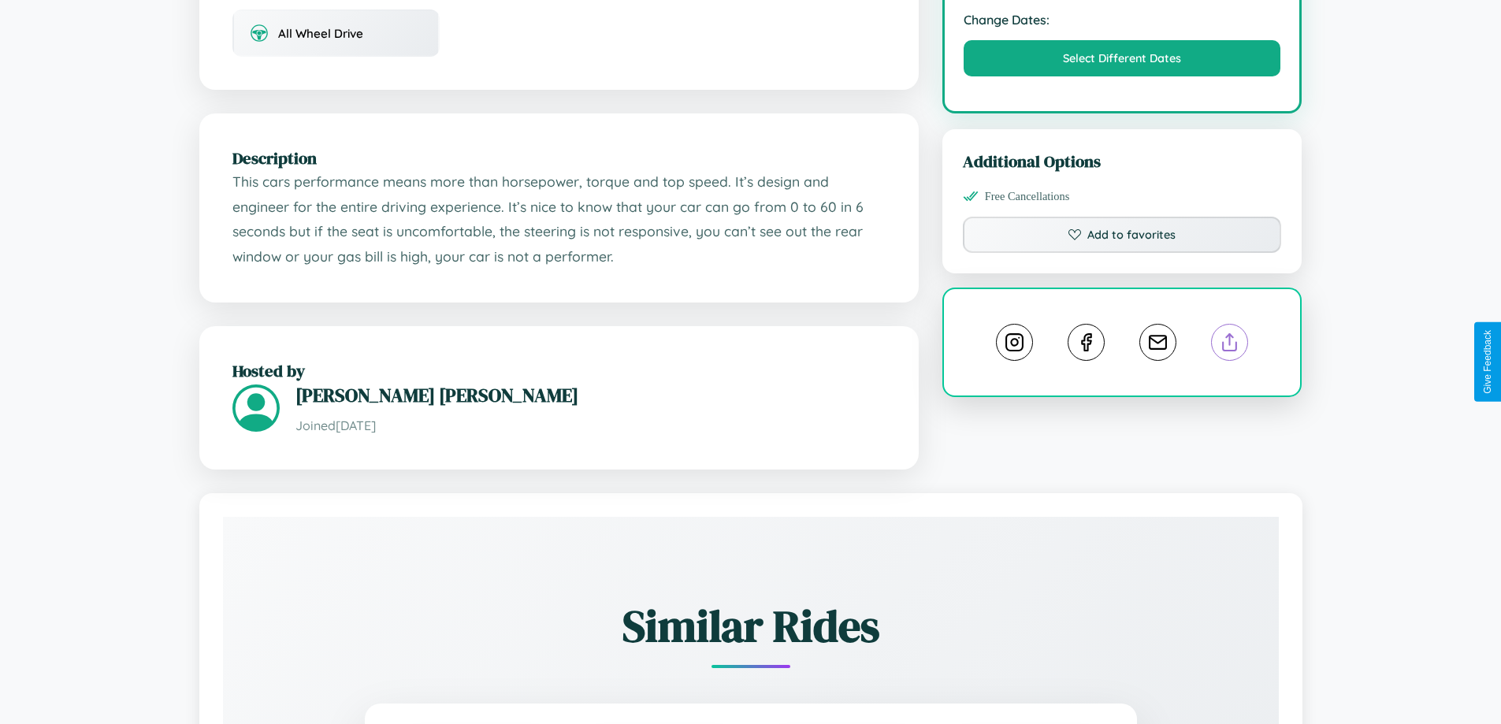
click at [1230, 345] on line at bounding box center [1230, 339] width 0 height 11
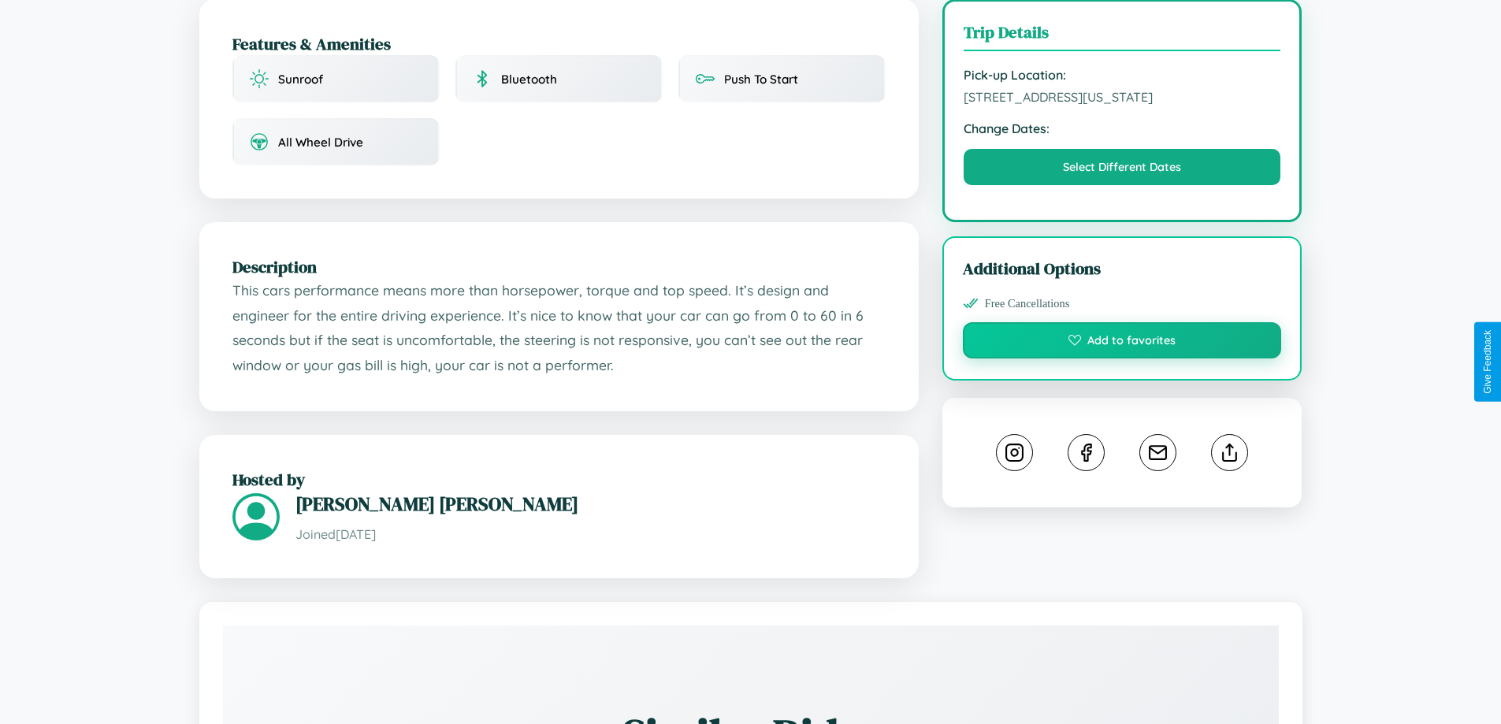
click at [1122, 359] on button "Add to favorites" at bounding box center [1122, 340] width 319 height 36
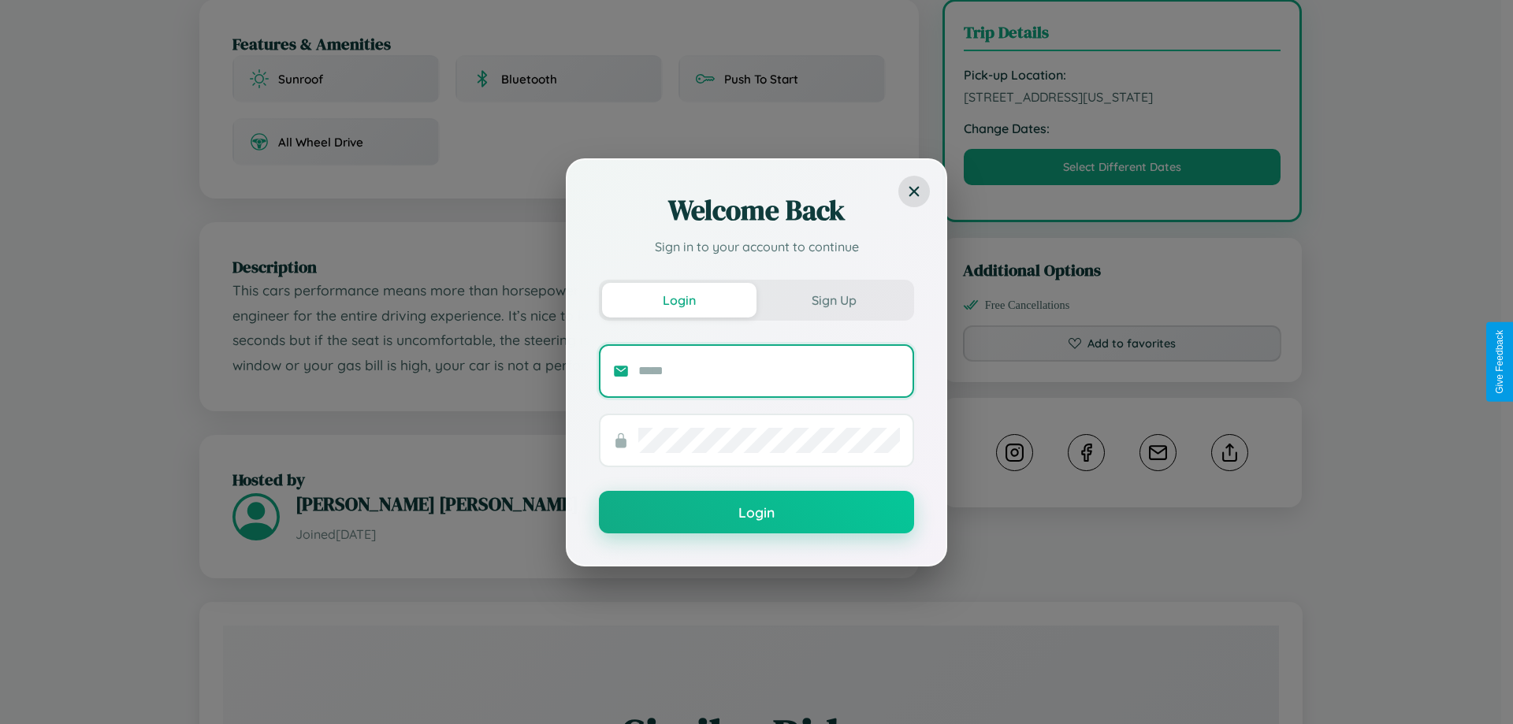
click at [769, 370] on input "text" at bounding box center [769, 371] width 262 height 25
type input "**********"
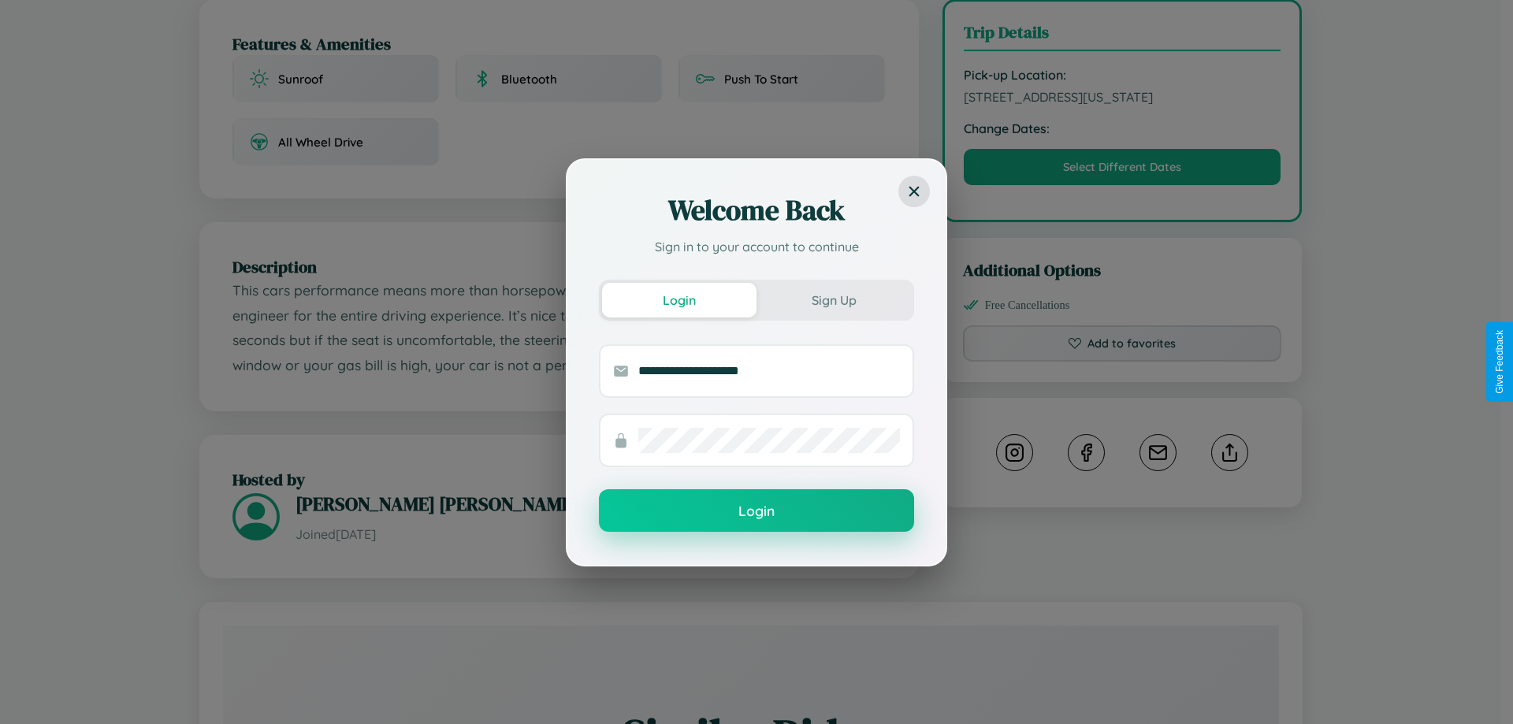
click at [756, 511] on button "Login" at bounding box center [756, 510] width 315 height 43
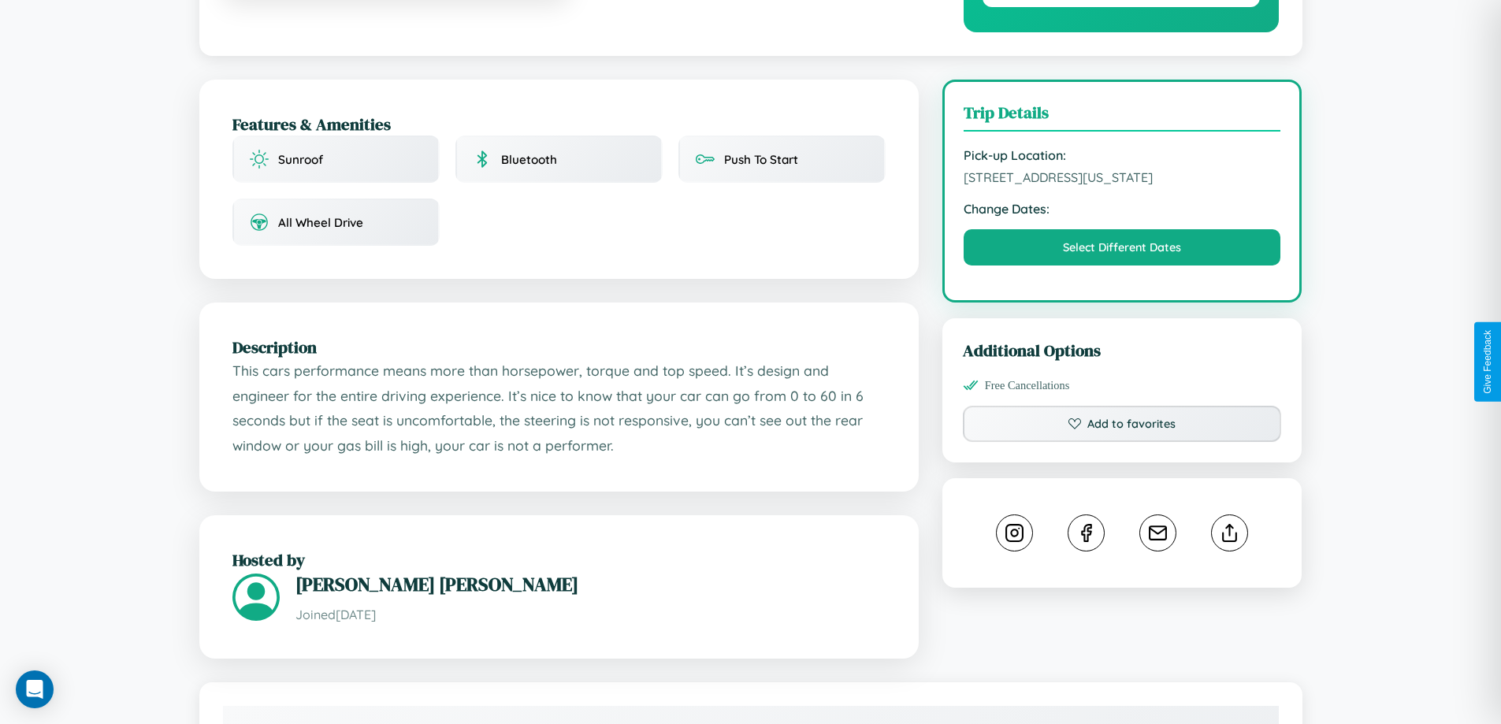
scroll to position [0, 0]
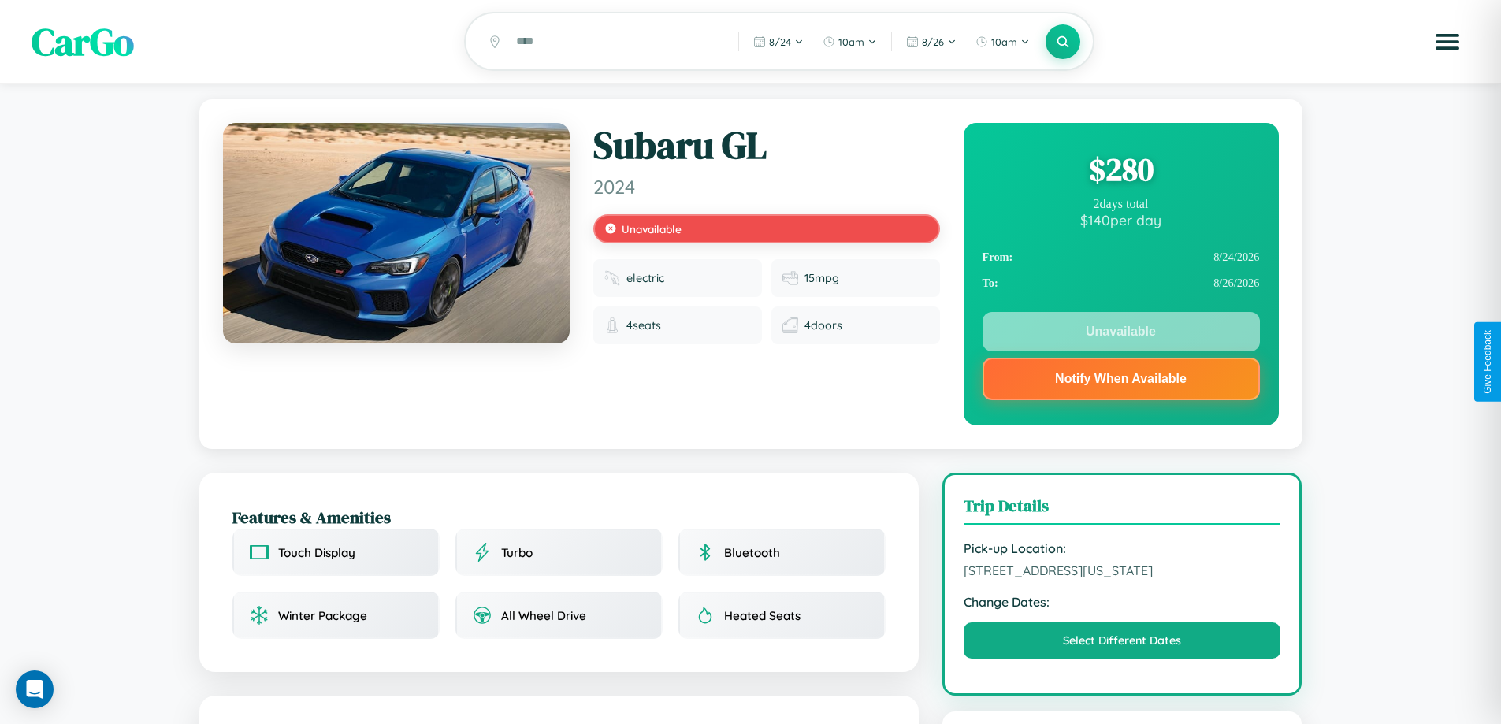
scroll to position [219, 0]
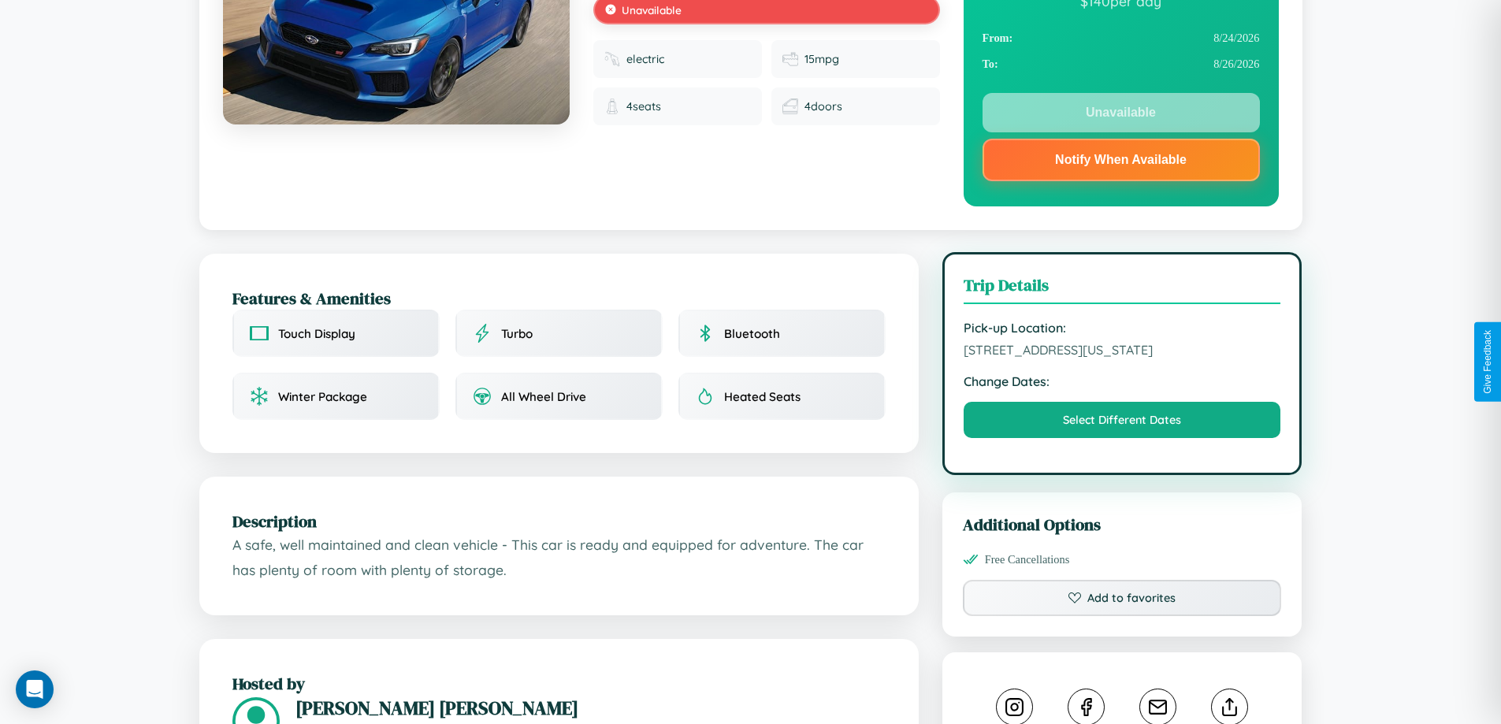
click at [1122, 358] on span "5147 Park Avenue San Diego California 79063 United States" at bounding box center [1123, 350] width 318 height 16
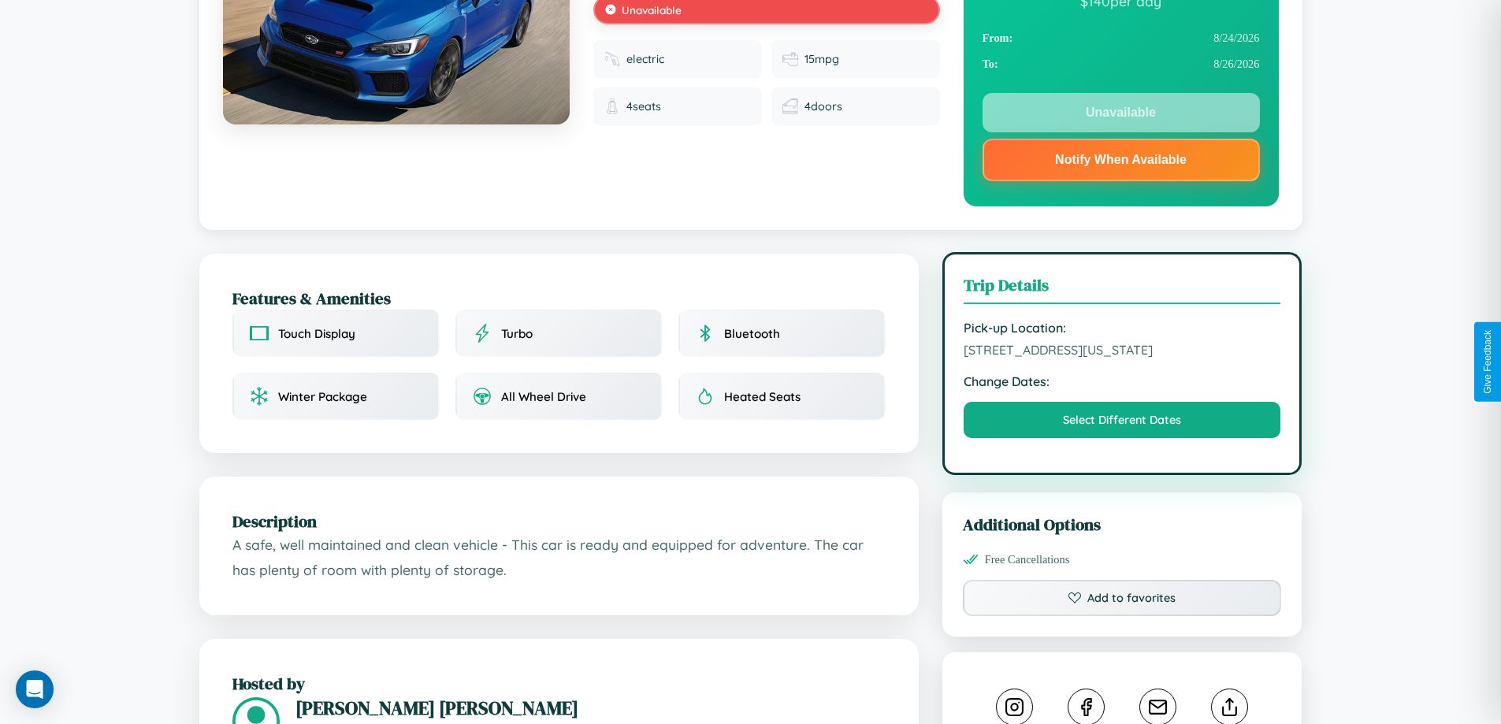
click at [1122, 358] on span "5147 Park Avenue San Diego California 79063 United States" at bounding box center [1123, 350] width 318 height 16
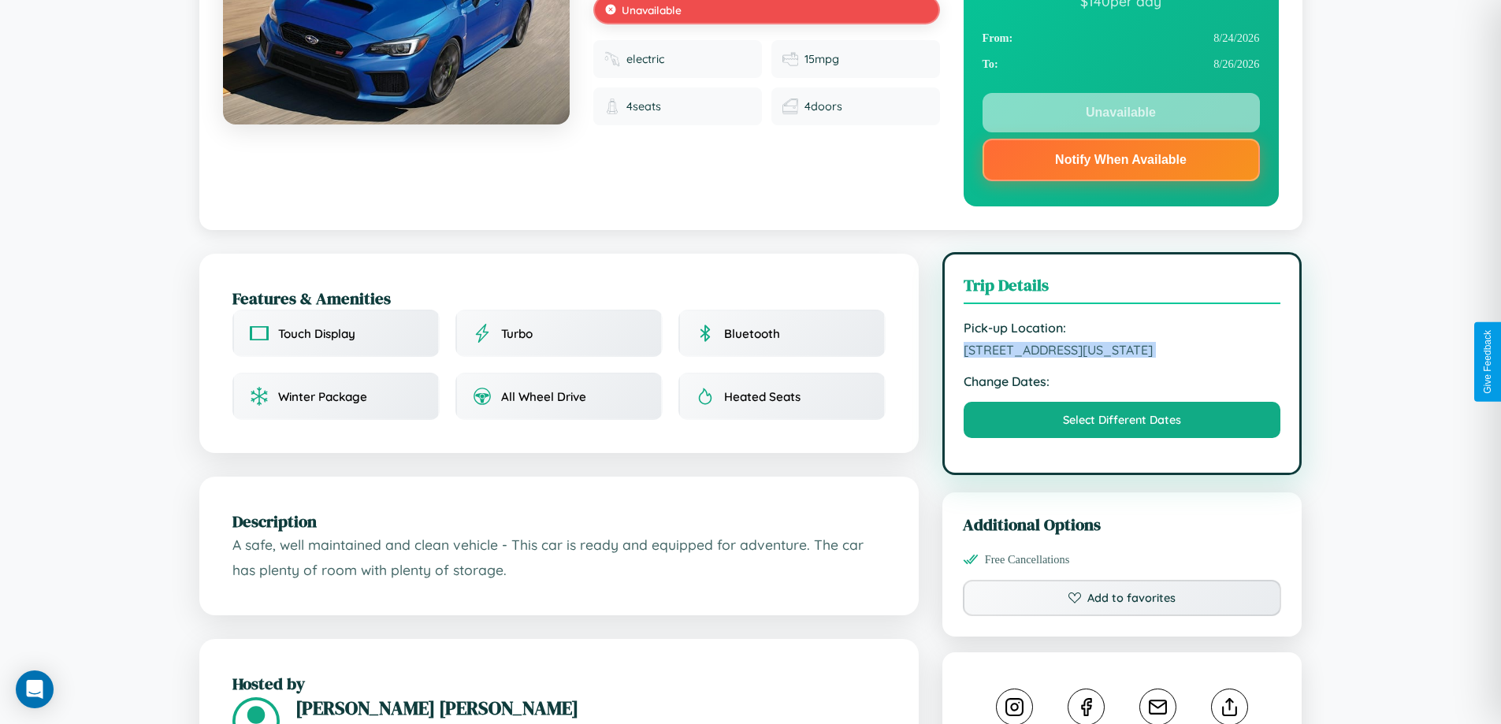
click at [1122, 358] on span "5147 Park Avenue San Diego California 79063 United States" at bounding box center [1123, 350] width 318 height 16
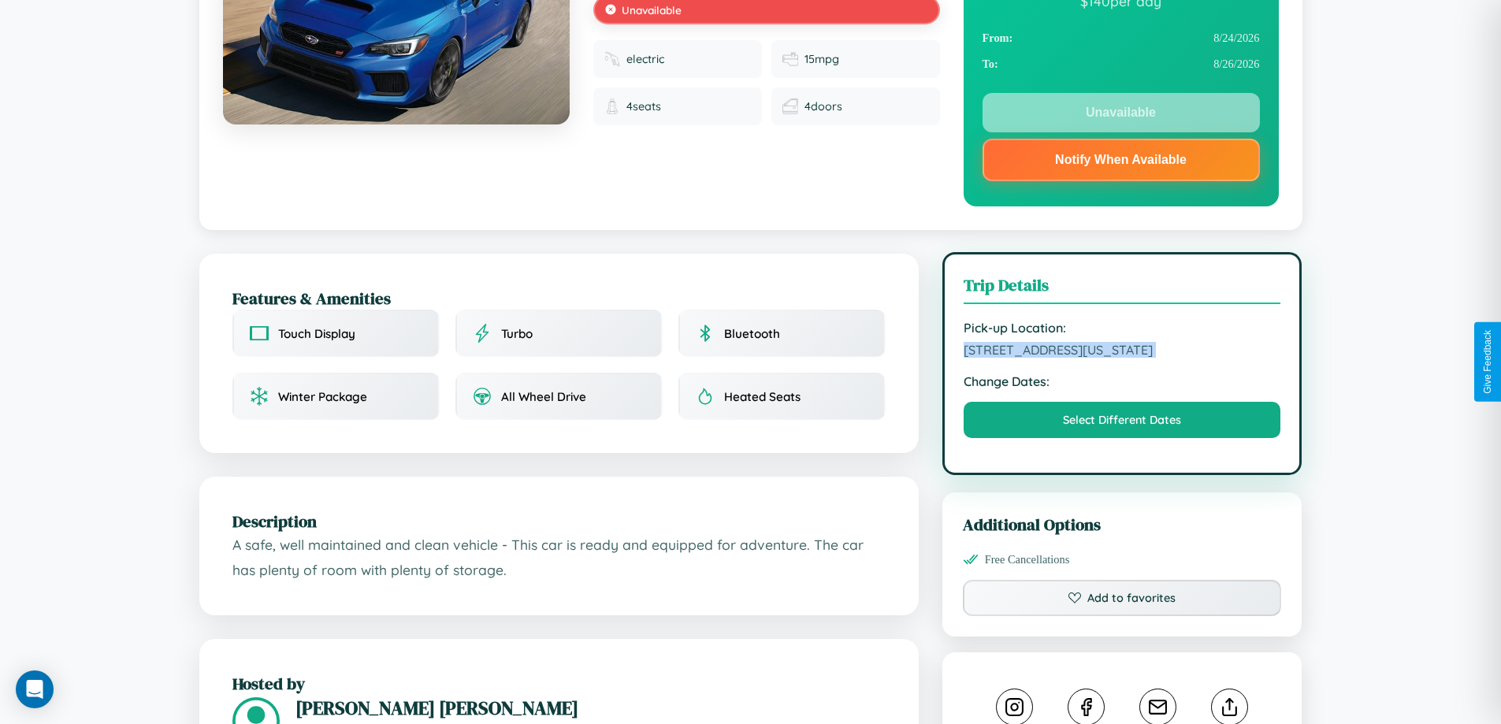
click at [1122, 358] on span "5147 Park Avenue San Diego California 79063 United States" at bounding box center [1123, 350] width 318 height 16
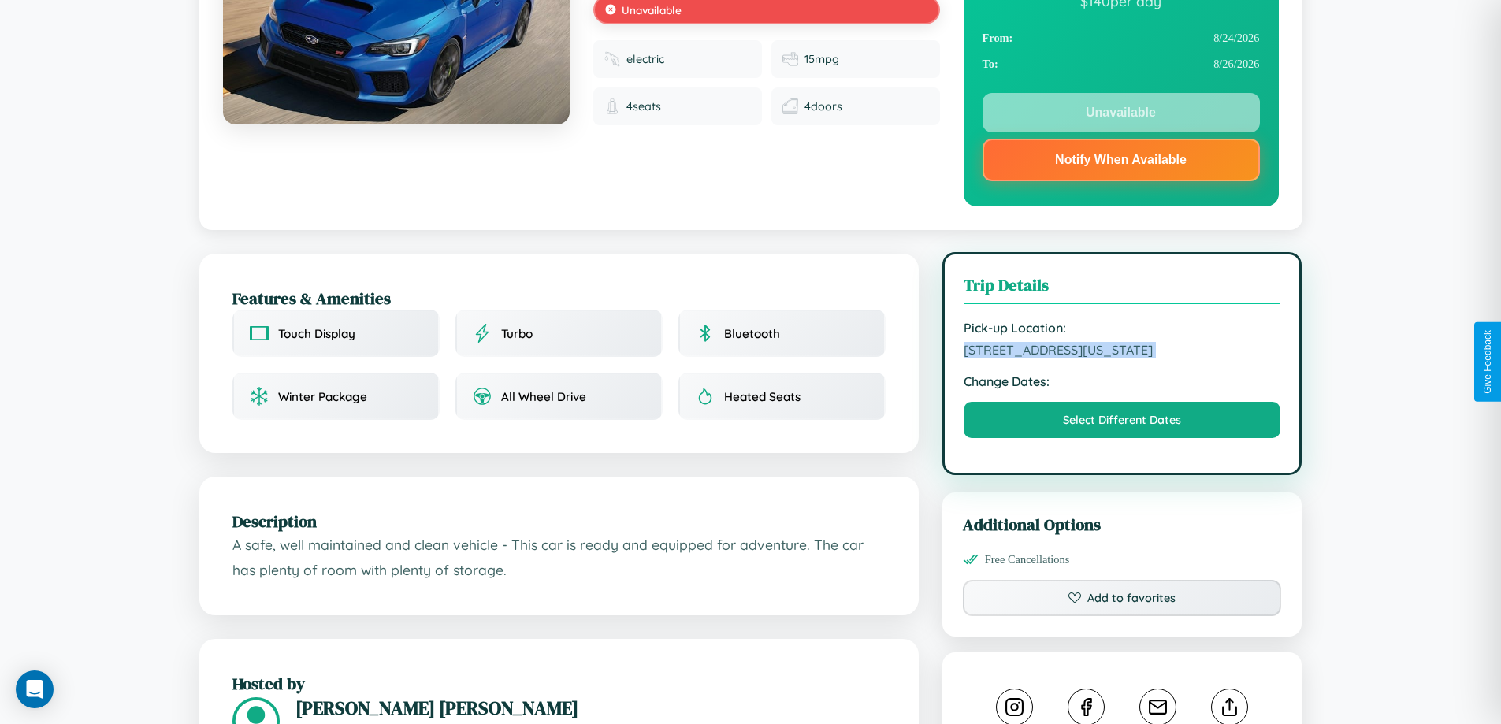
click at [1122, 358] on span "5147 Park Avenue San Diego California 79063 United States" at bounding box center [1123, 350] width 318 height 16
